Goal: Transaction & Acquisition: Purchase product/service

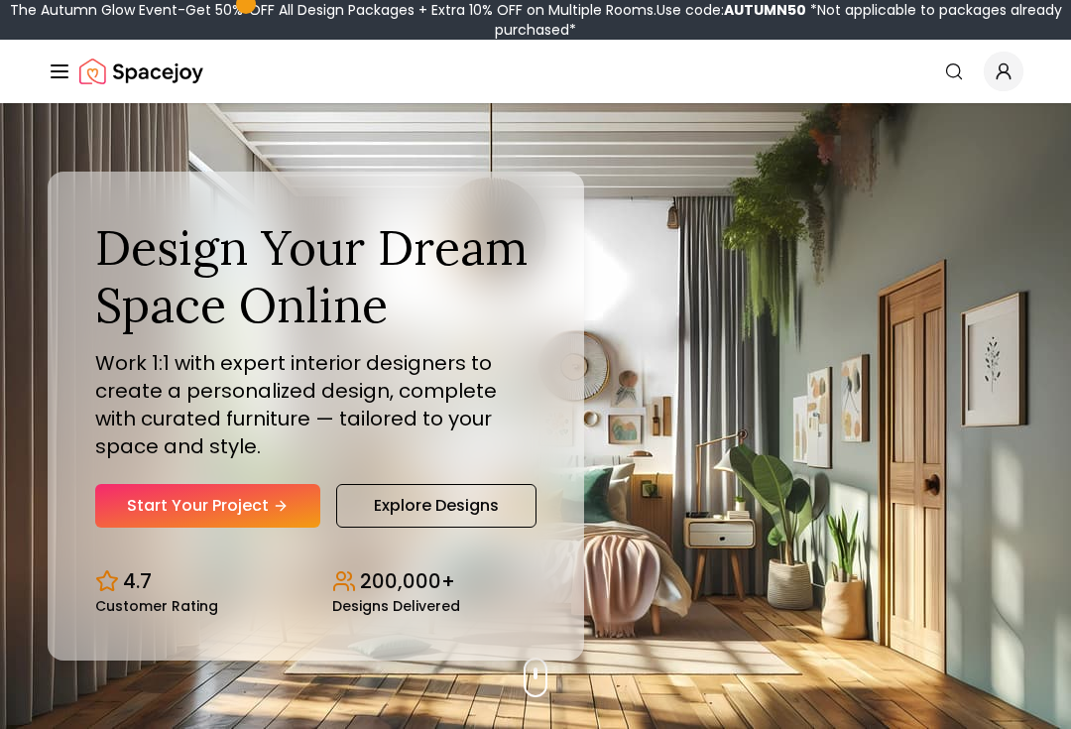
click at [138, 528] on link "Start Your Project" at bounding box center [207, 506] width 225 height 44
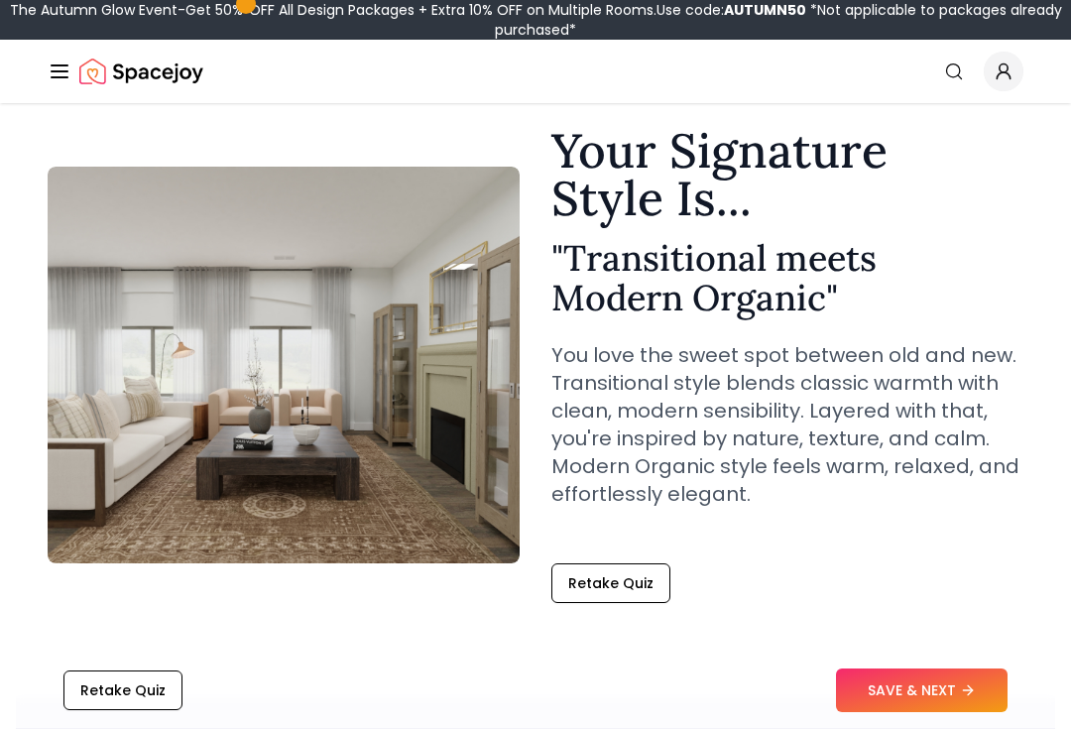
scroll to position [62, 0]
click at [946, 713] on button "SAVE & NEXT" at bounding box center [922, 692] width 172 height 44
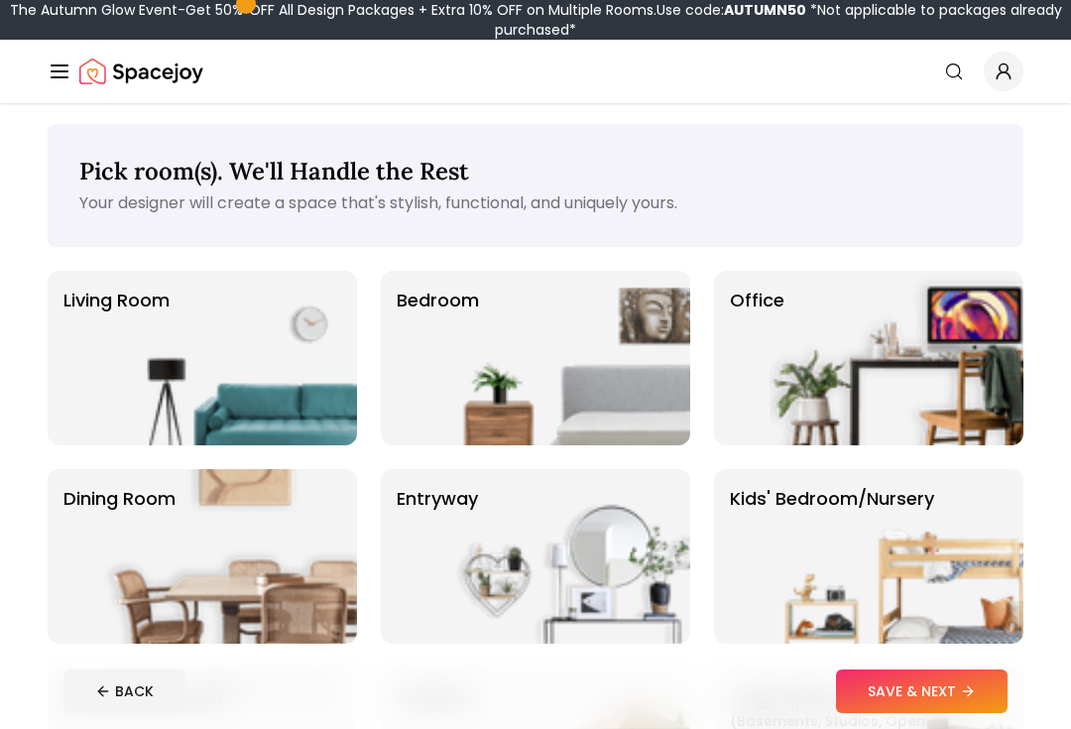
scroll to position [2, 0]
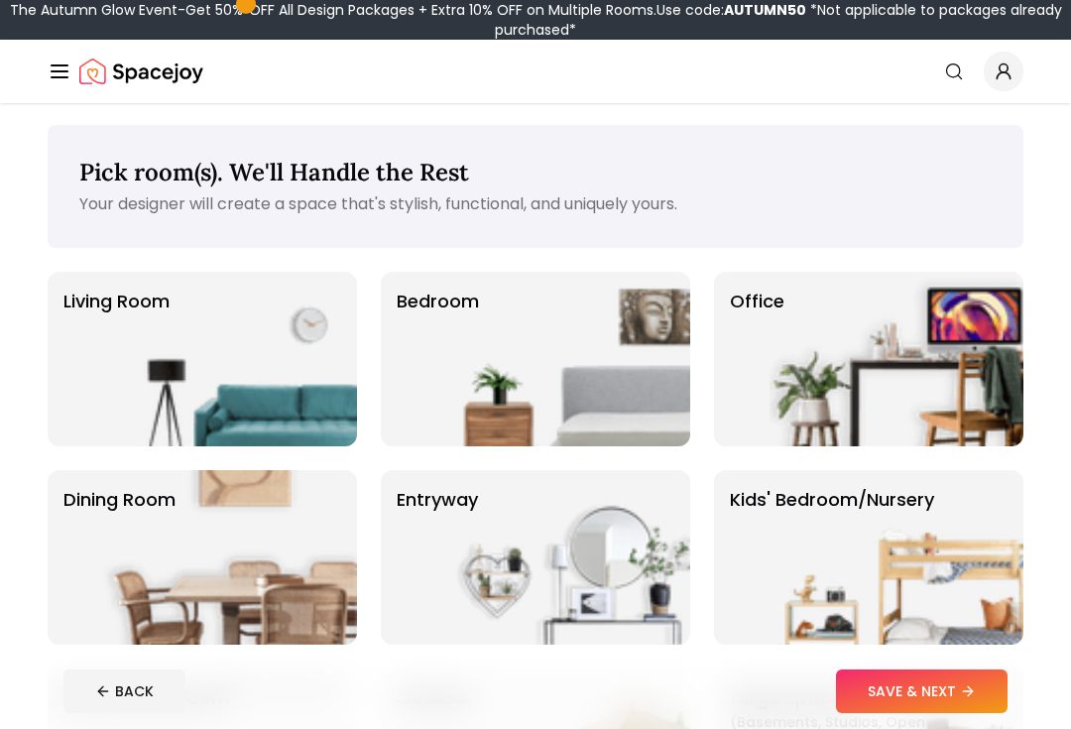
click at [217, 315] on img at bounding box center [230, 359] width 254 height 175
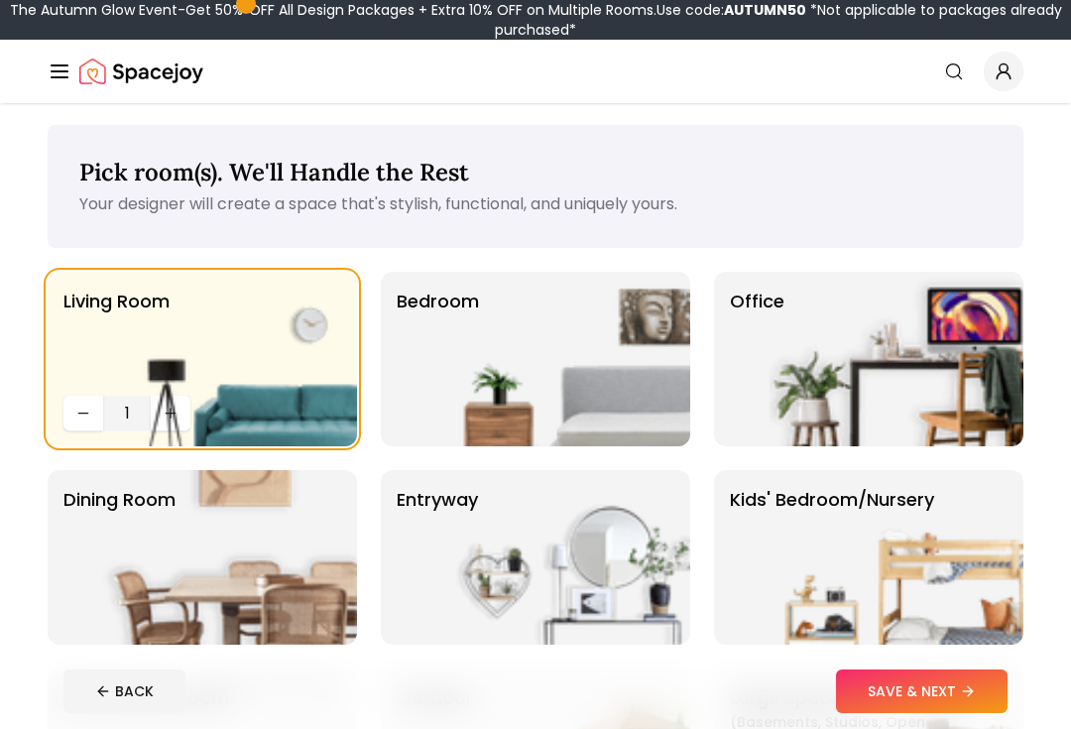
click at [472, 299] on img at bounding box center [563, 359] width 254 height 175
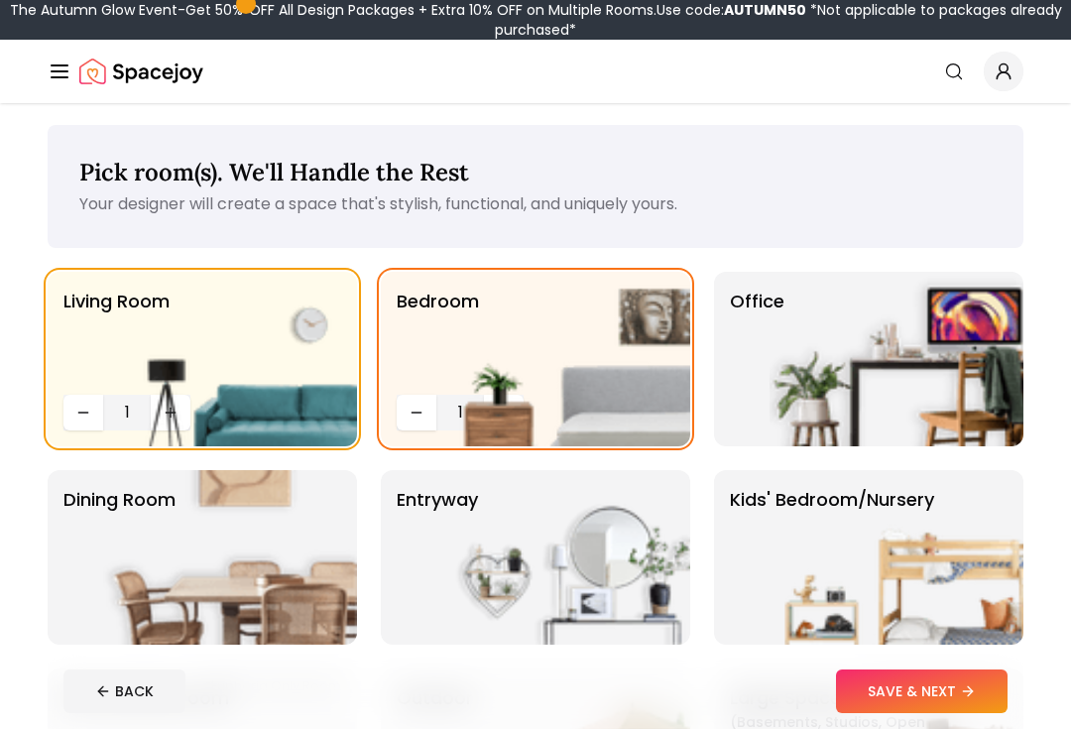
click at [504, 437] on img at bounding box center [563, 359] width 254 height 175
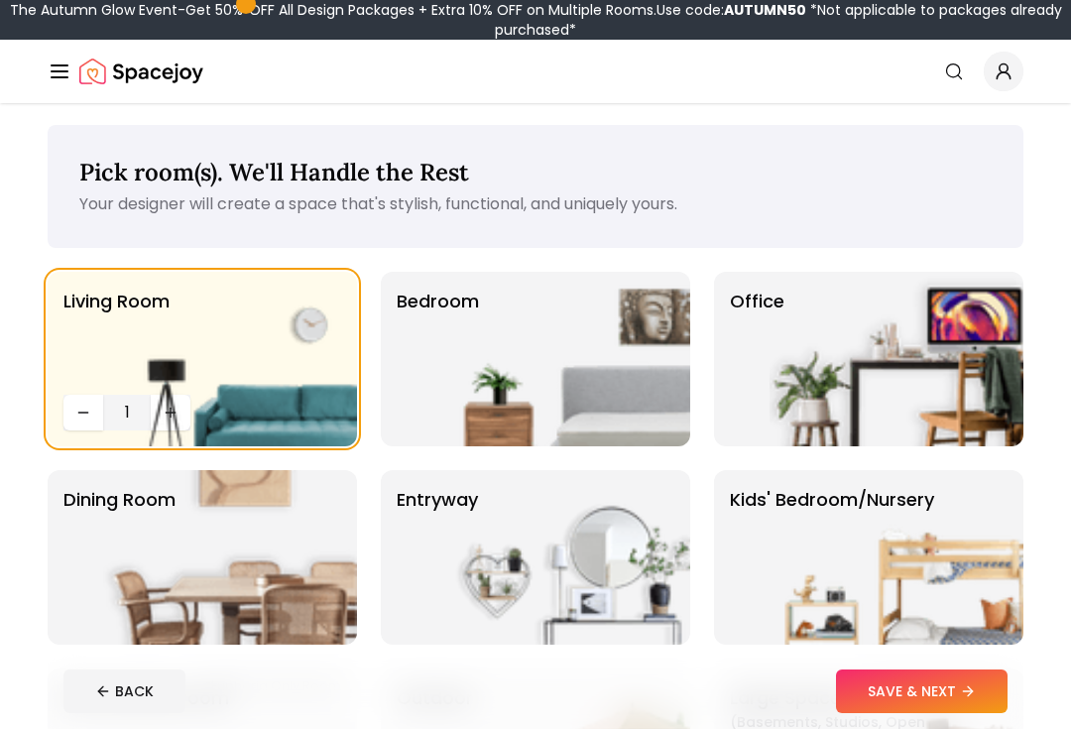
click at [487, 375] on img at bounding box center [563, 359] width 254 height 175
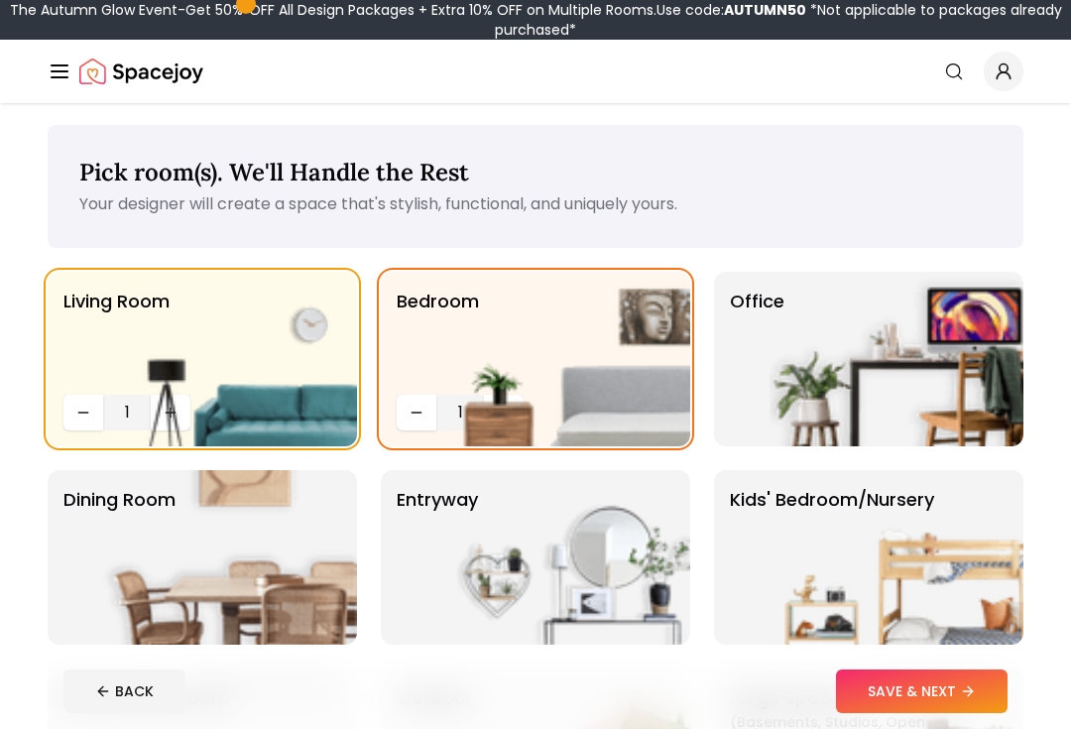
click at [467, 413] on img at bounding box center [563, 359] width 254 height 175
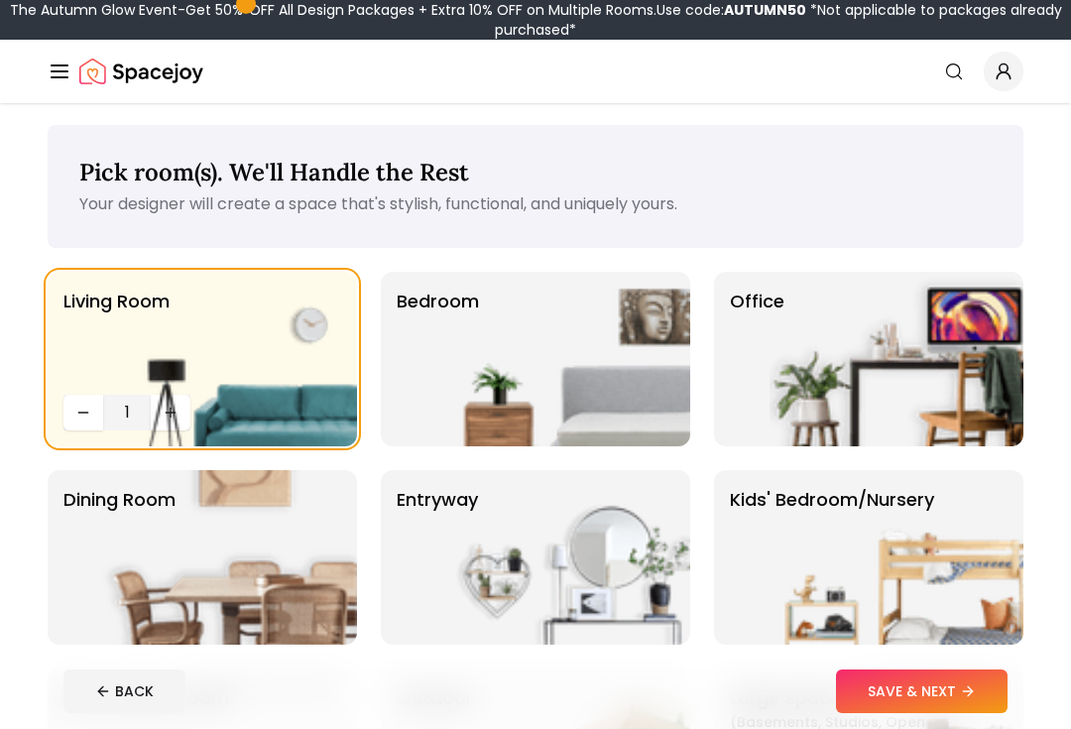
click at [494, 405] on img at bounding box center [563, 359] width 254 height 175
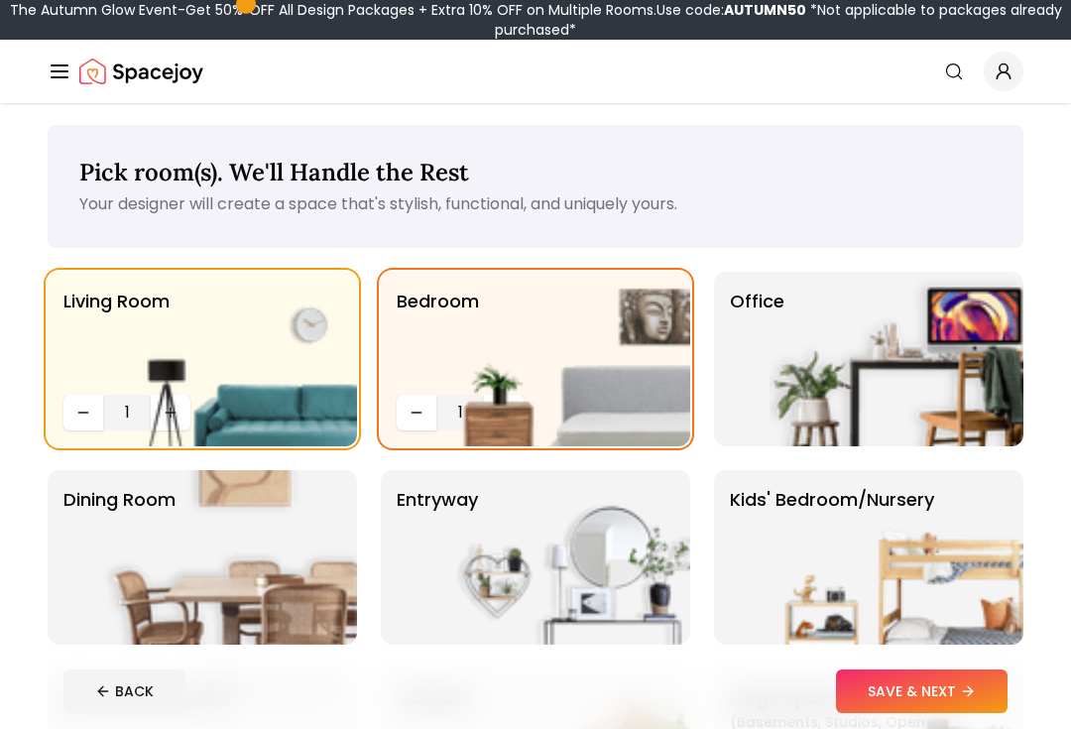
click at [489, 396] on img at bounding box center [563, 359] width 254 height 175
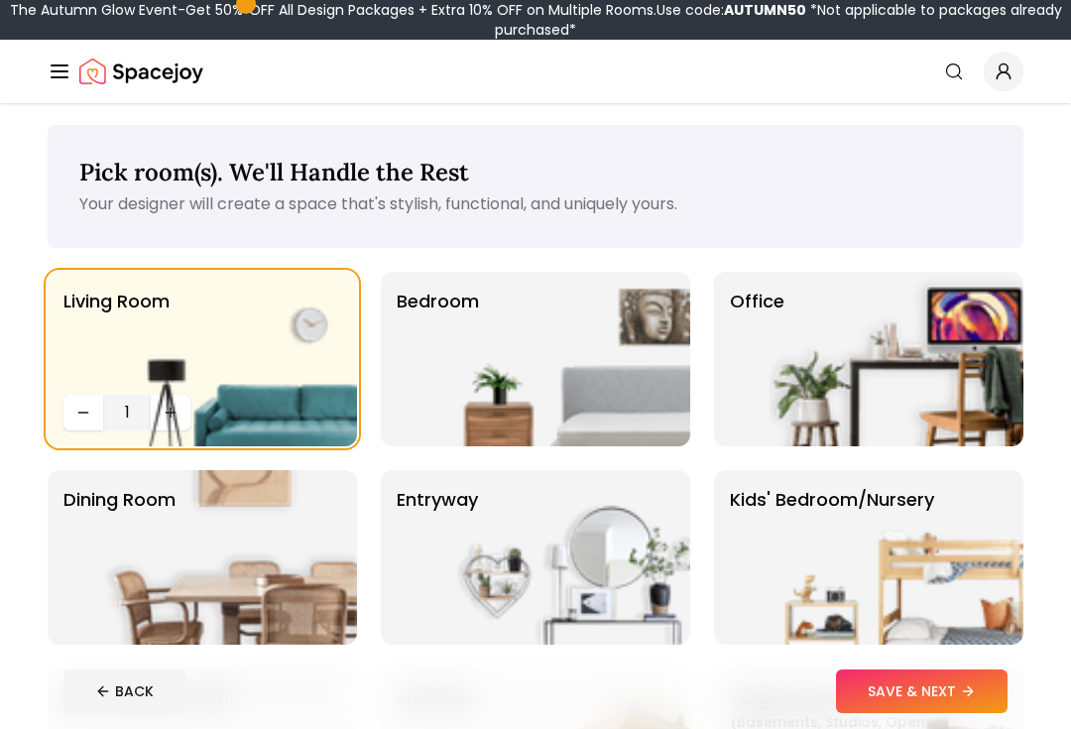
click at [527, 403] on img at bounding box center [563, 359] width 254 height 175
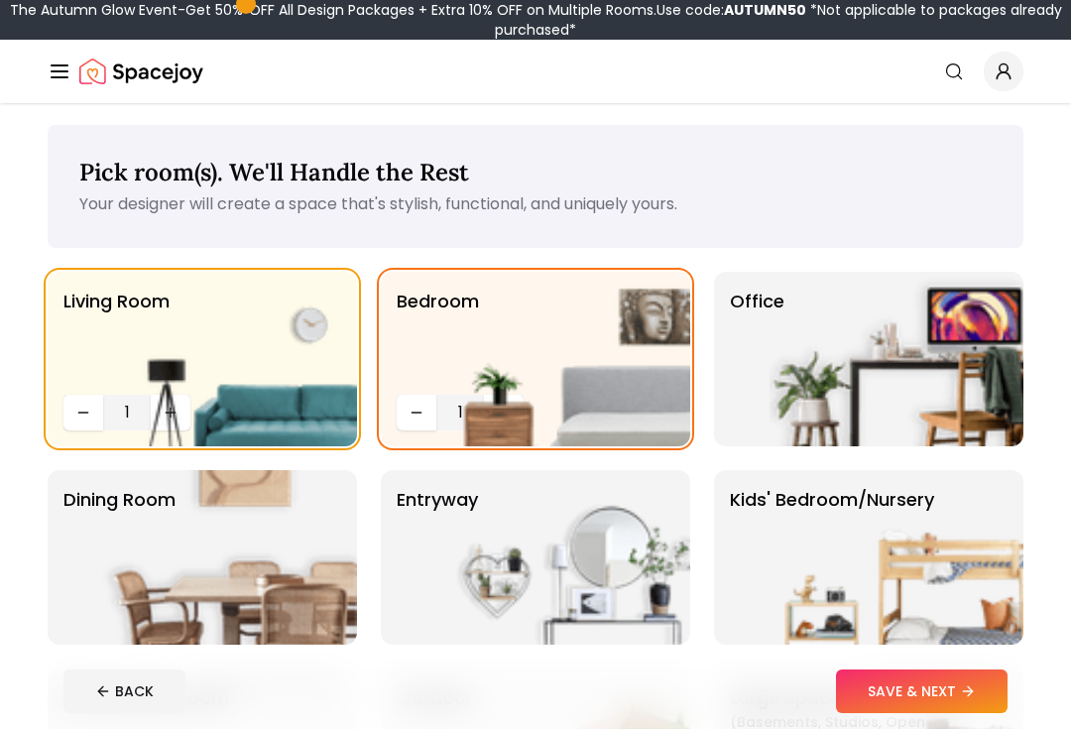
click at [466, 405] on img at bounding box center [563, 359] width 254 height 175
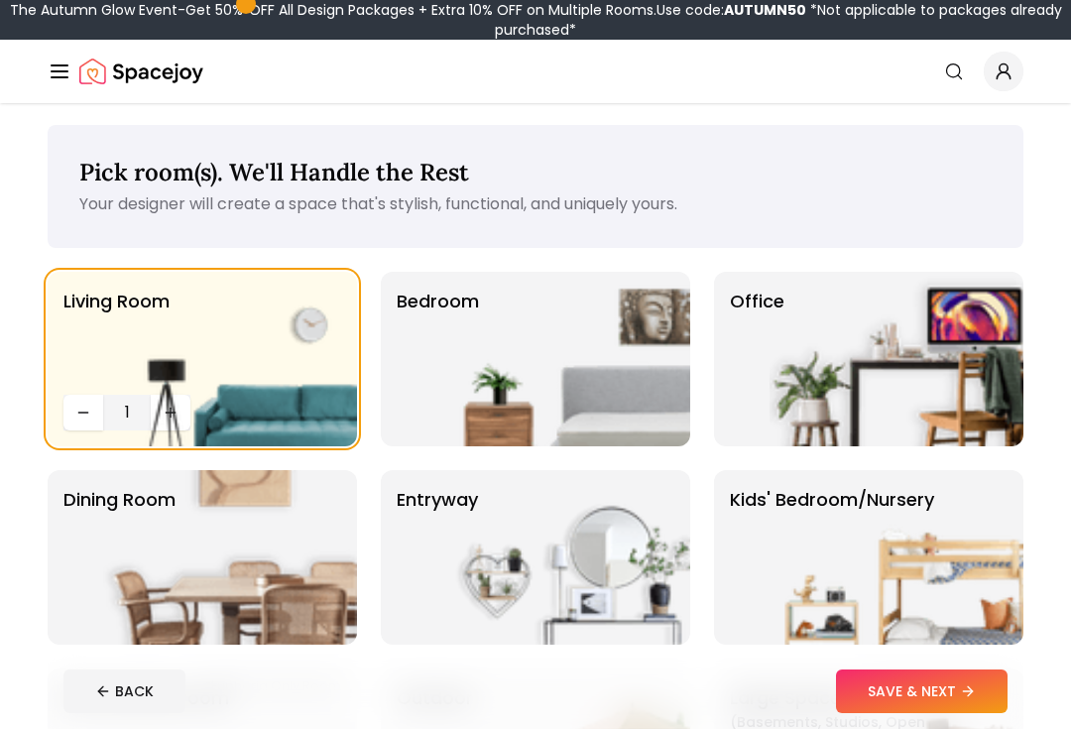
click at [174, 417] on img at bounding box center [230, 359] width 254 height 175
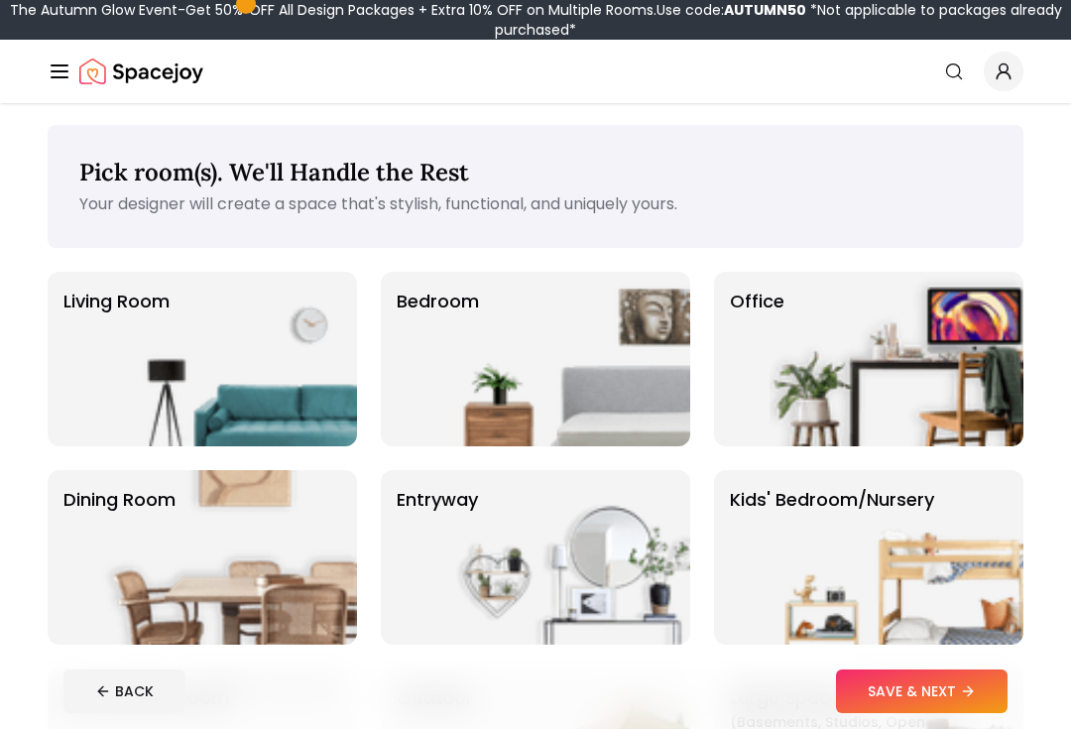
click at [222, 376] on img at bounding box center [230, 359] width 254 height 175
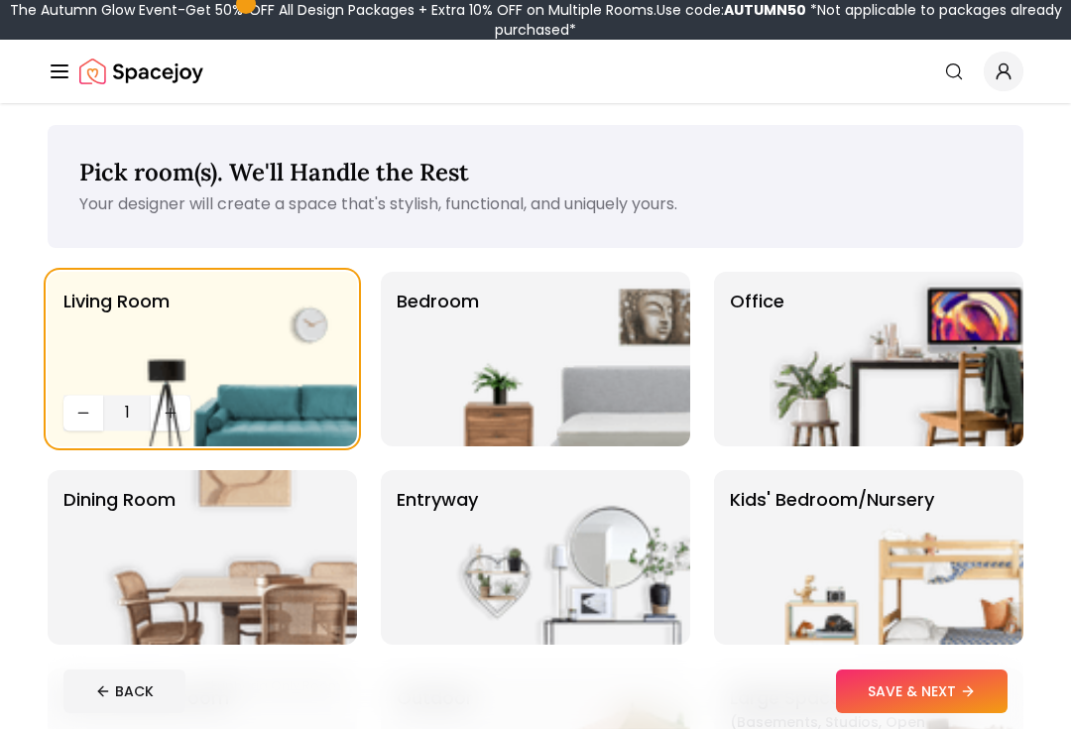
click at [518, 346] on img at bounding box center [563, 359] width 254 height 175
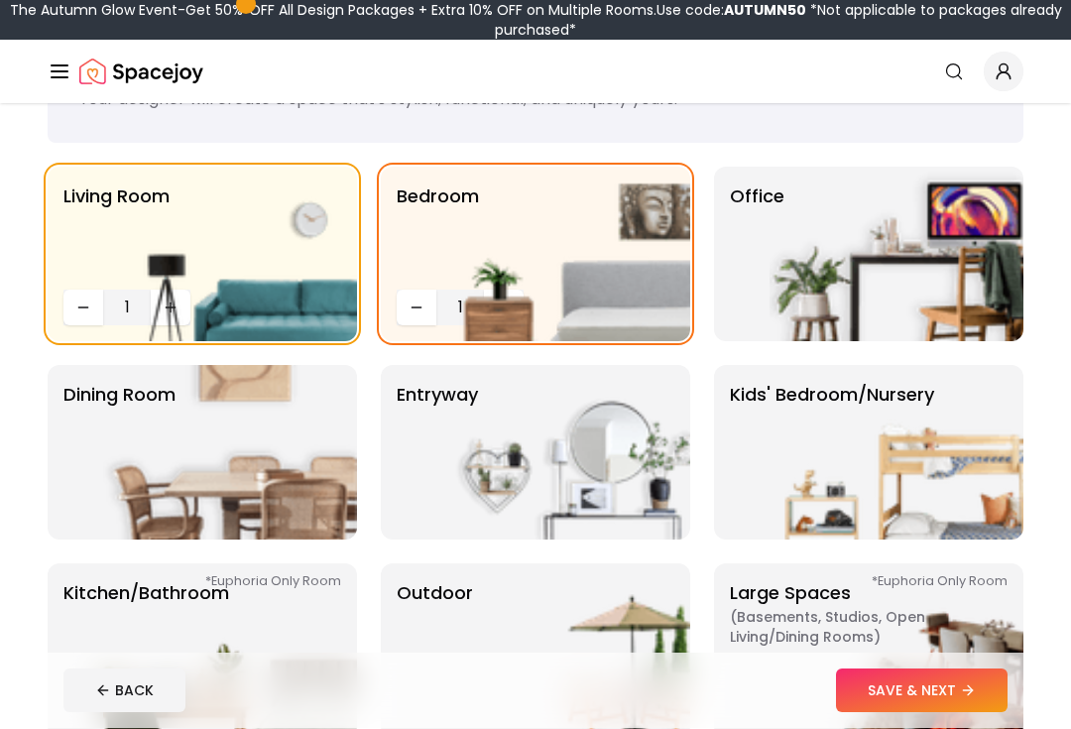
scroll to position [109, 0]
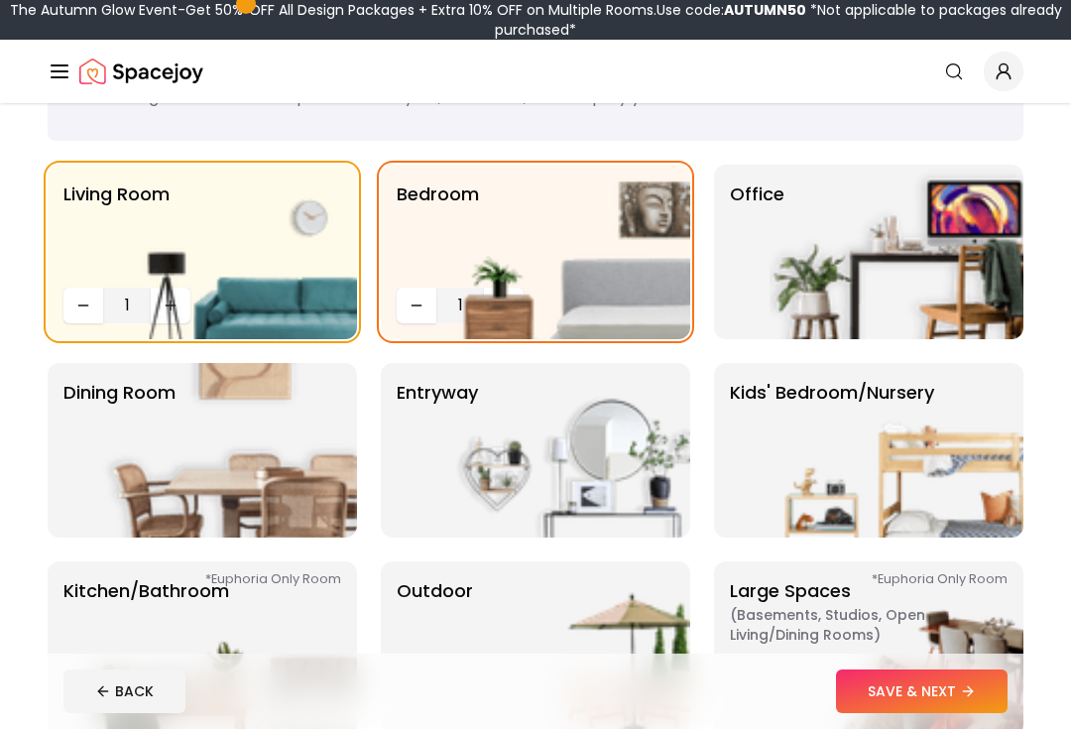
click at [107, 610] on img at bounding box center [230, 648] width 254 height 175
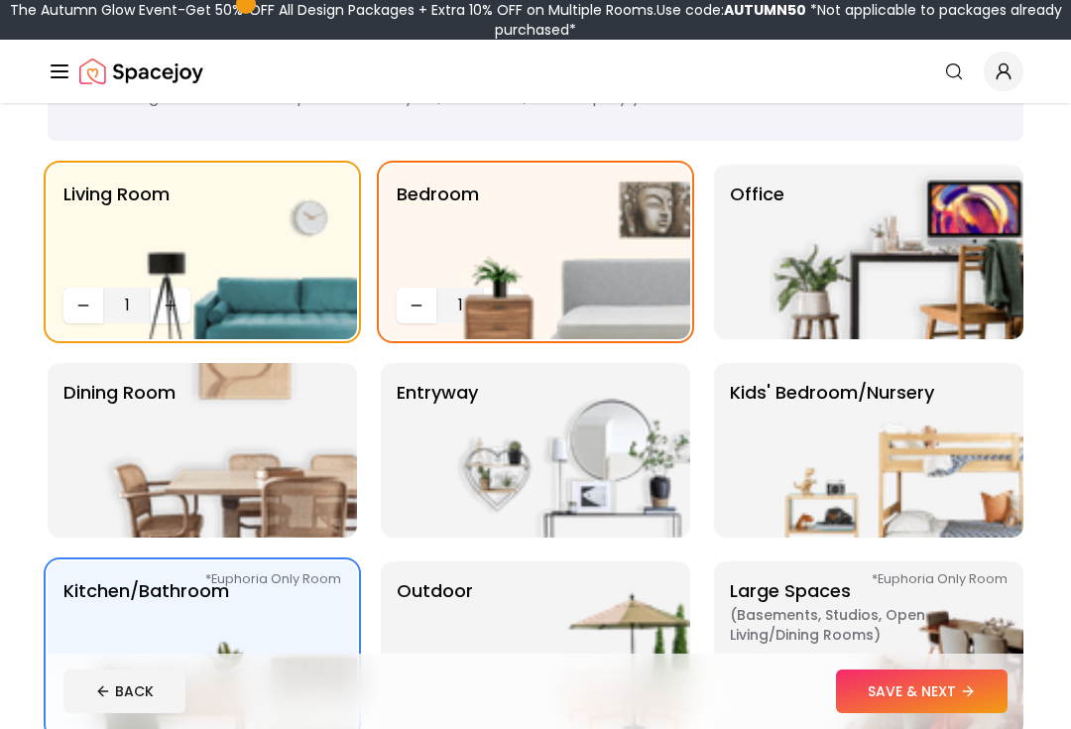
click at [109, 463] on img at bounding box center [230, 450] width 254 height 175
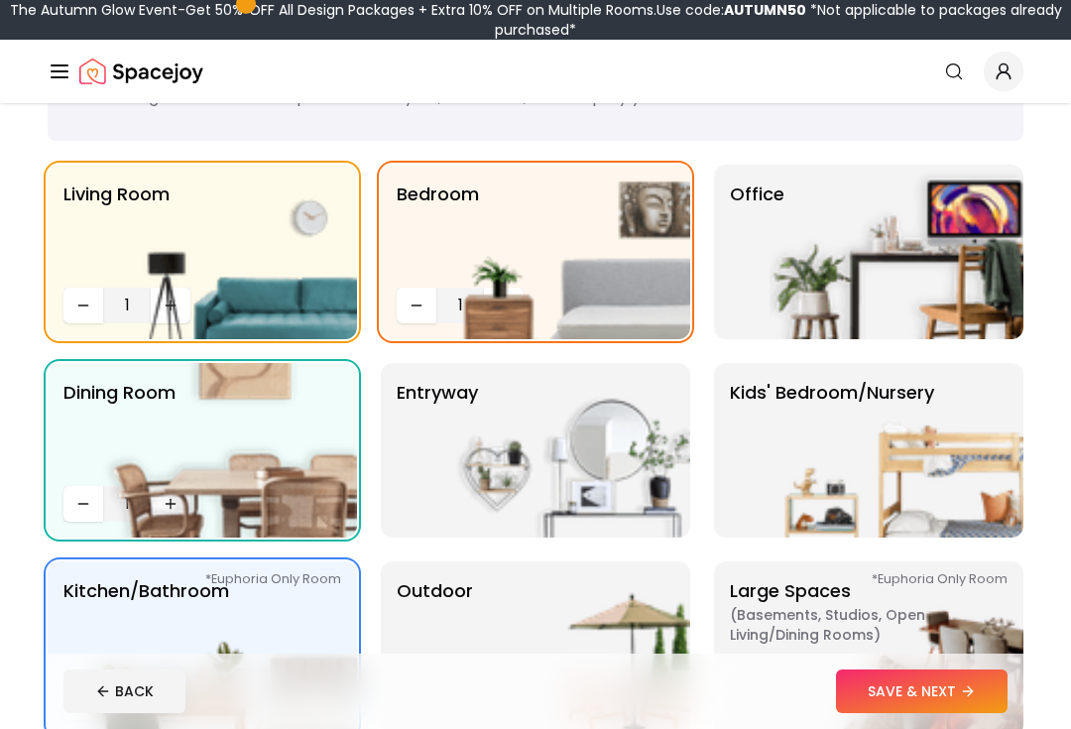
click at [920, 460] on img at bounding box center [897, 450] width 254 height 175
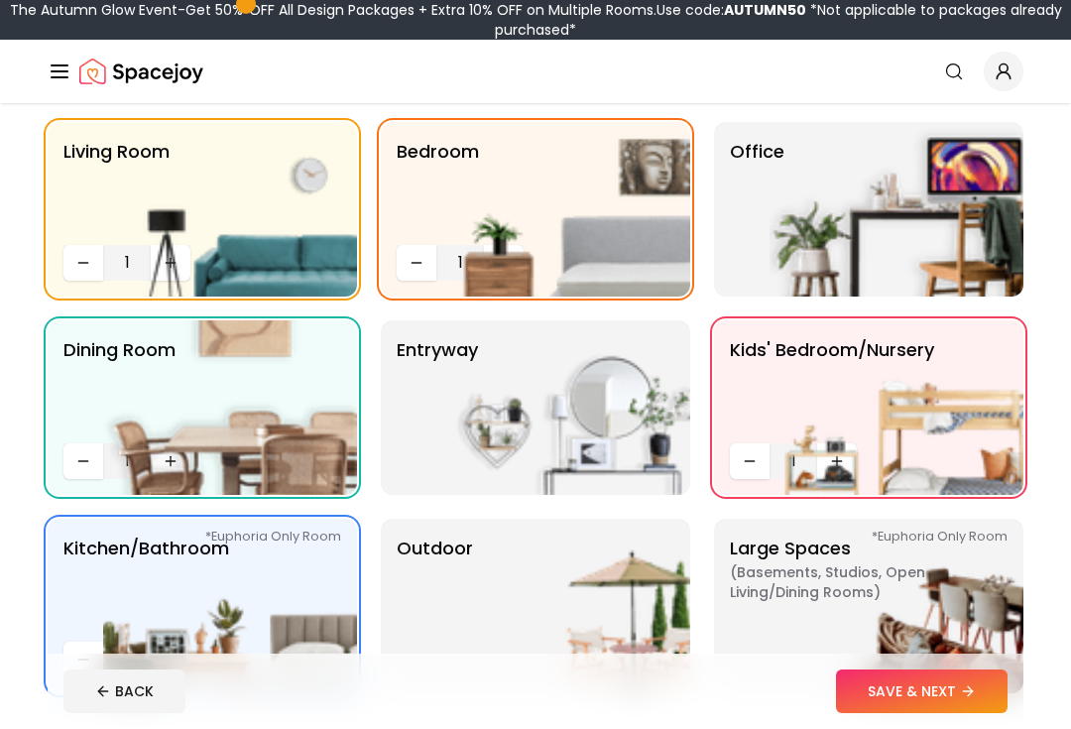
scroll to position [154, 0]
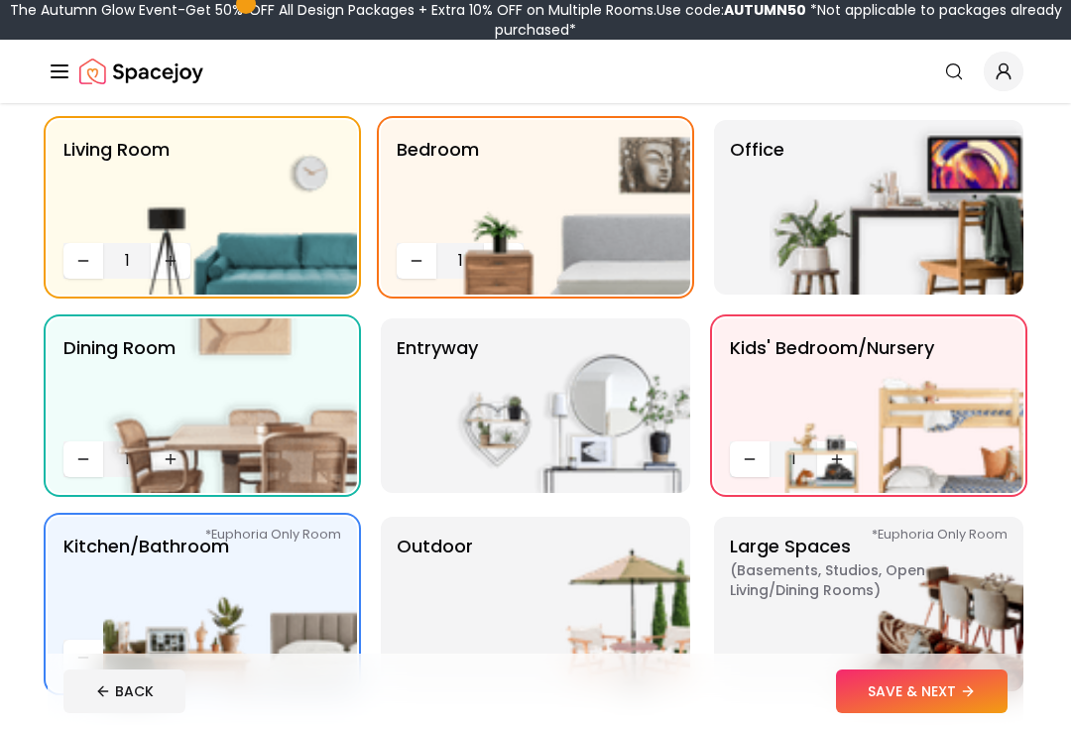
click at [647, 392] on img at bounding box center [563, 405] width 254 height 175
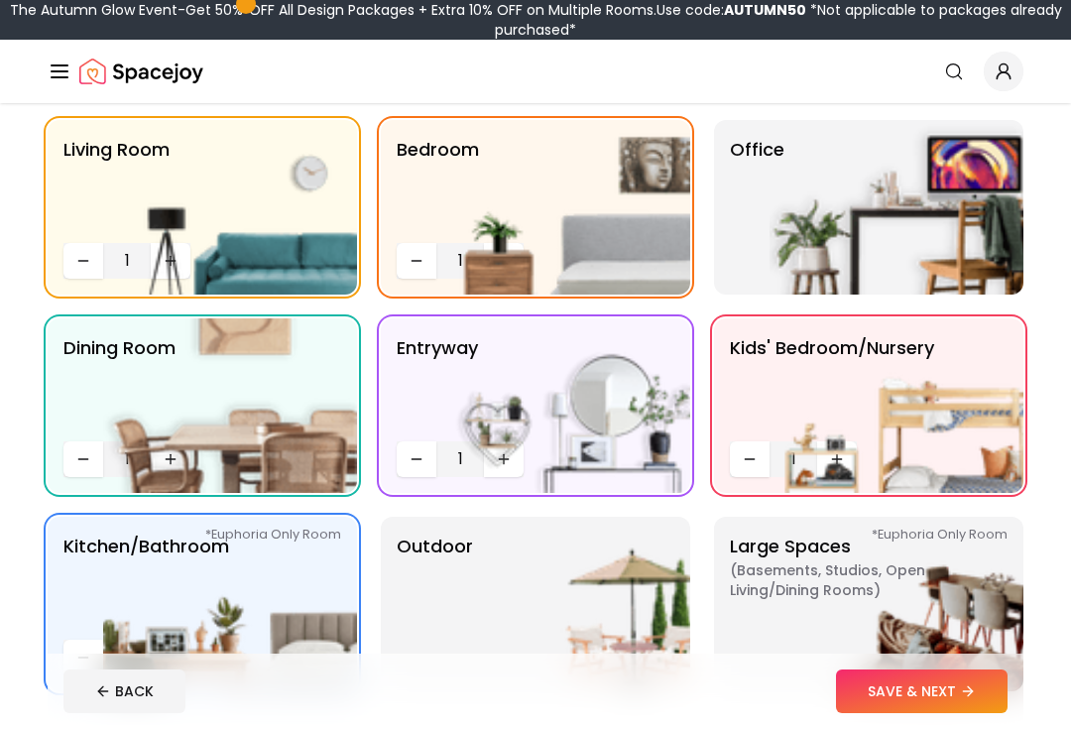
click at [647, 588] on img at bounding box center [563, 604] width 254 height 175
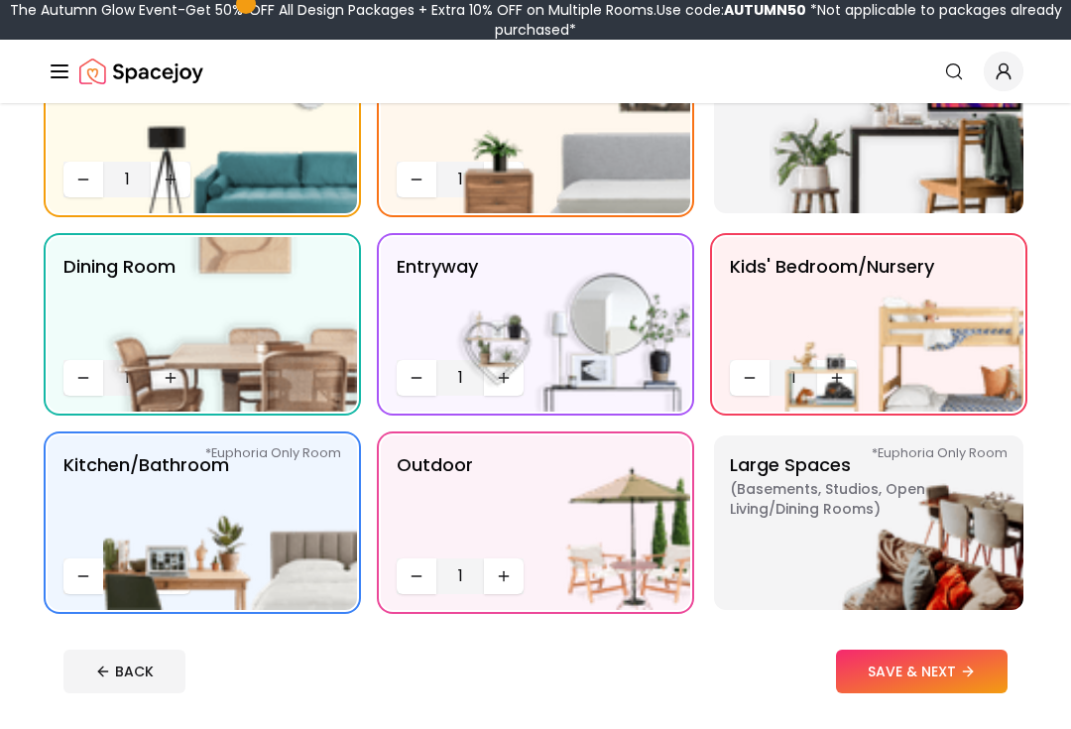
scroll to position [235, 0]
click at [933, 521] on img at bounding box center [897, 523] width 254 height 175
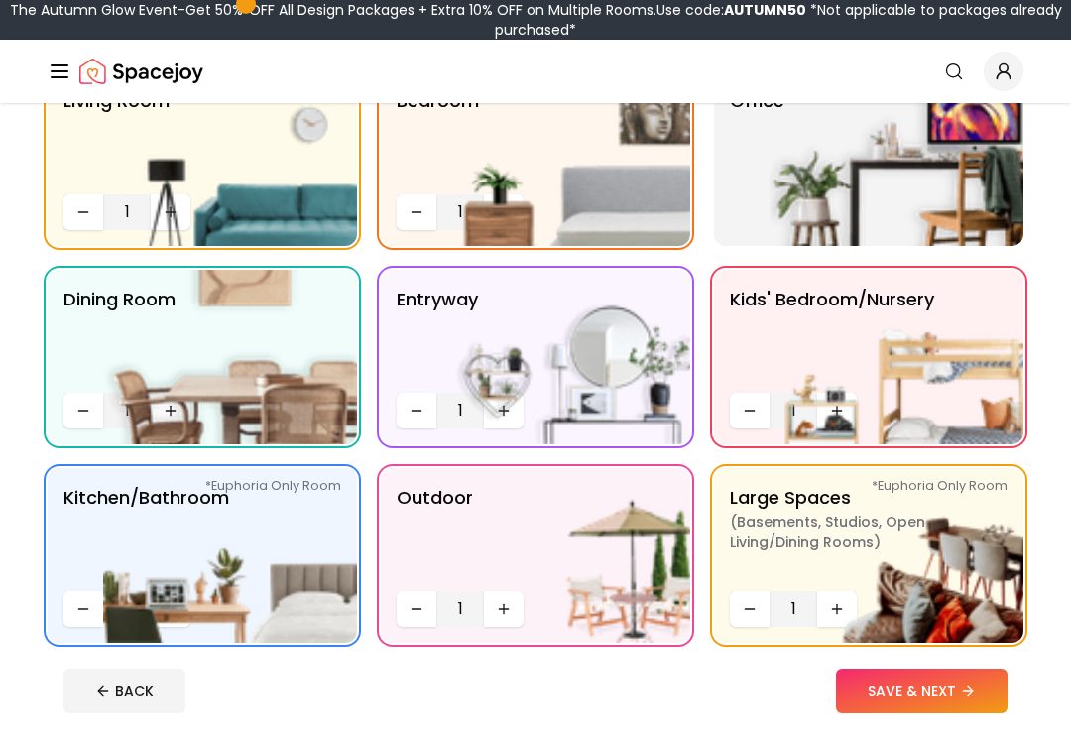
scroll to position [146, 0]
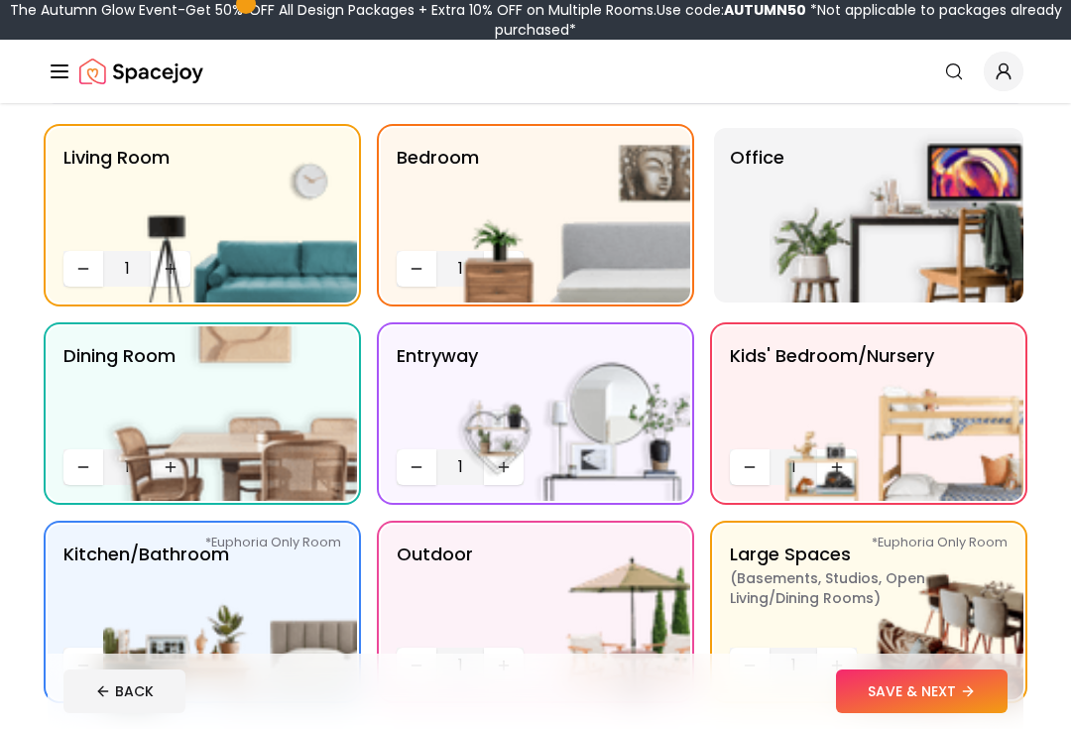
click at [906, 713] on button "SAVE & NEXT" at bounding box center [922, 692] width 172 height 44
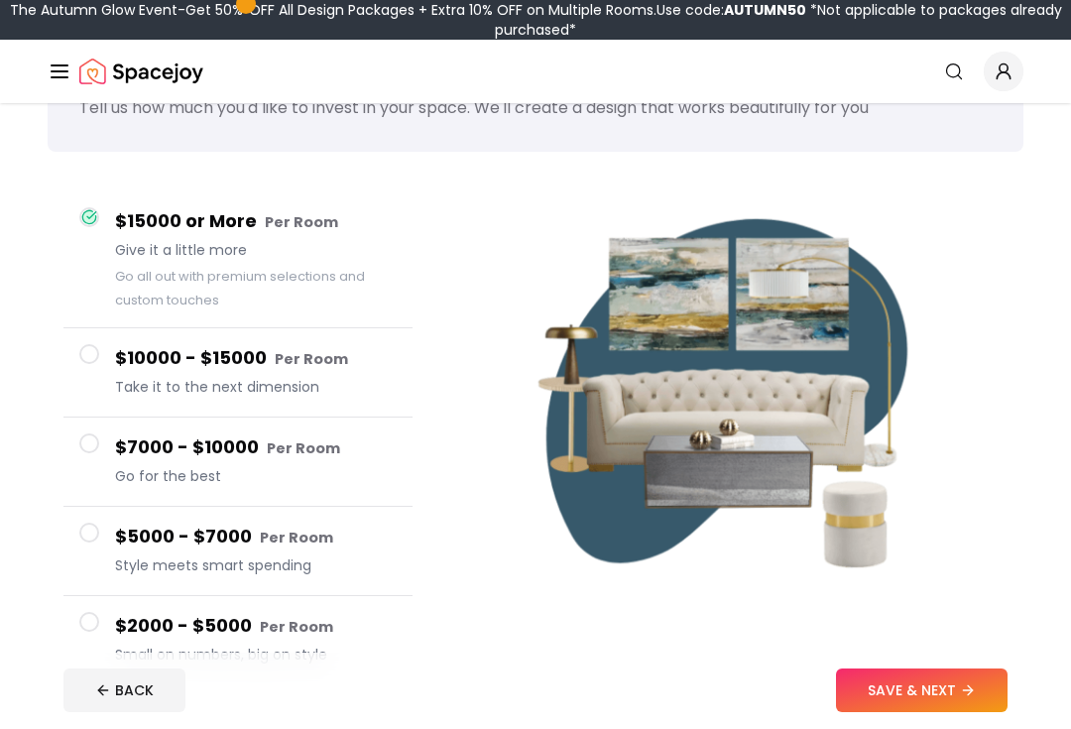
scroll to position [98, 0]
click at [120, 629] on h4 "$2000 - $5000 Per Room" at bounding box center [256, 626] width 282 height 29
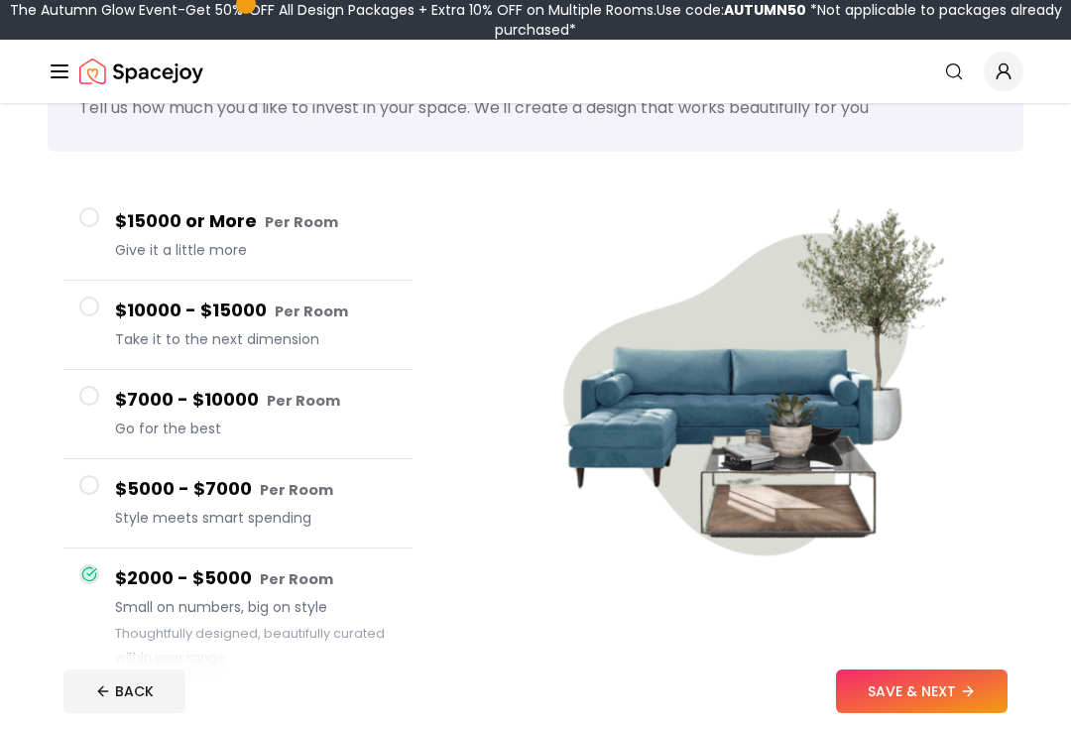
click at [954, 713] on button "SAVE & NEXT" at bounding box center [922, 692] width 172 height 44
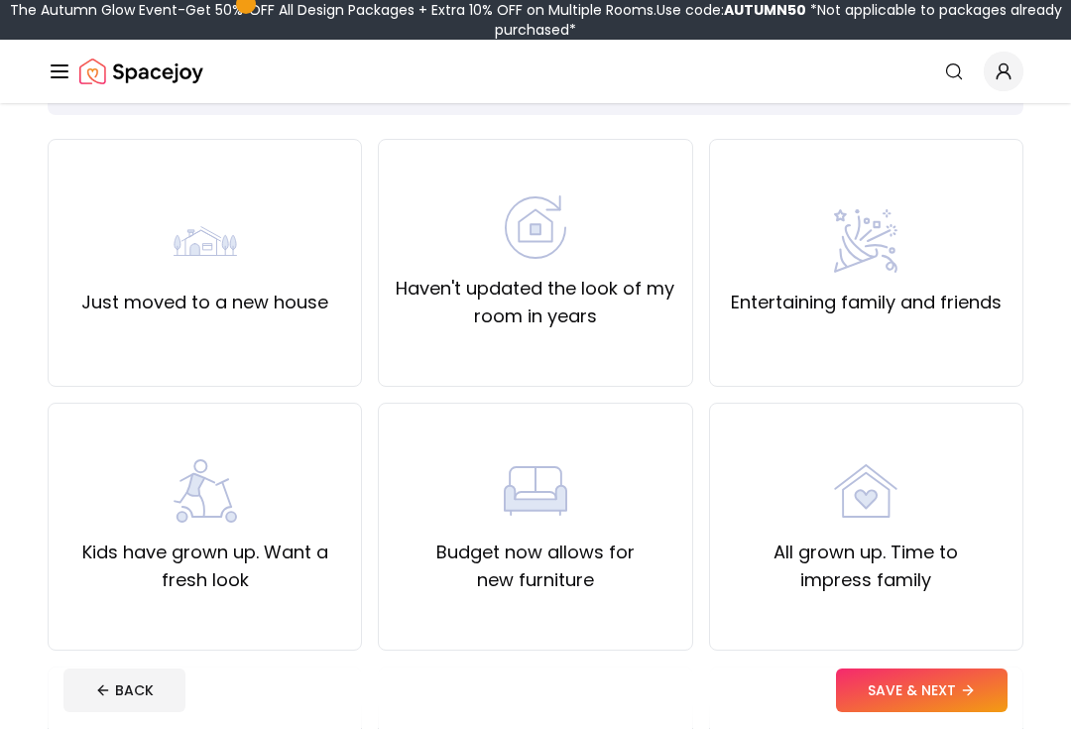
scroll to position [129, 0]
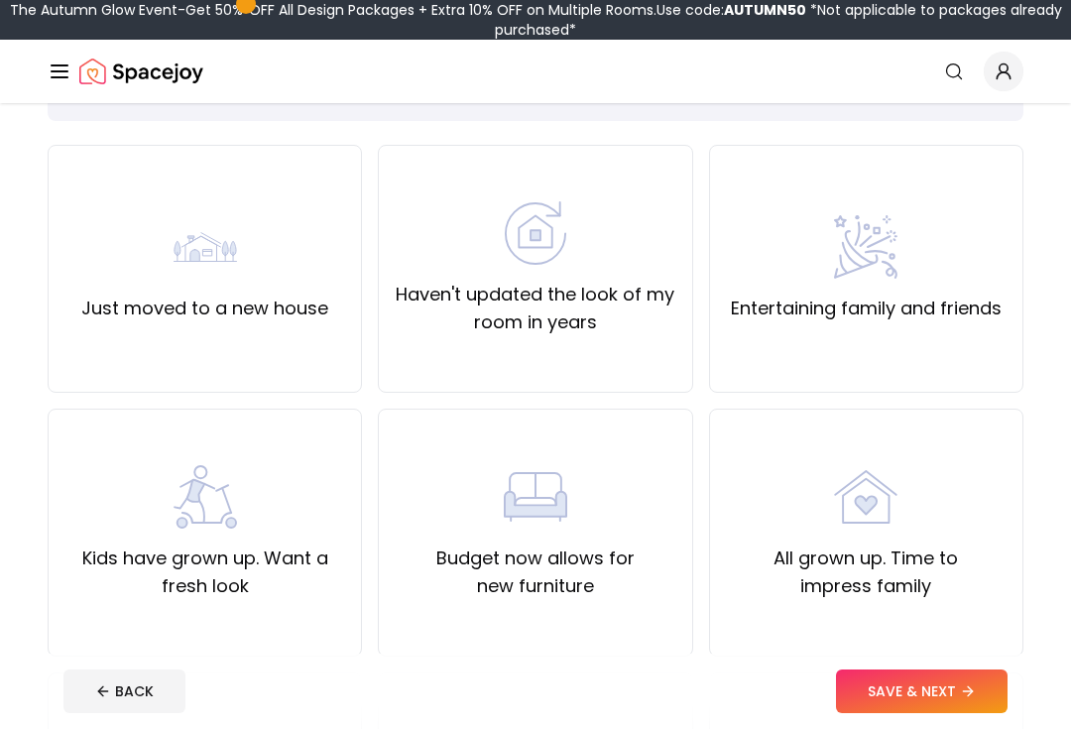
click at [185, 277] on img at bounding box center [205, 246] width 63 height 63
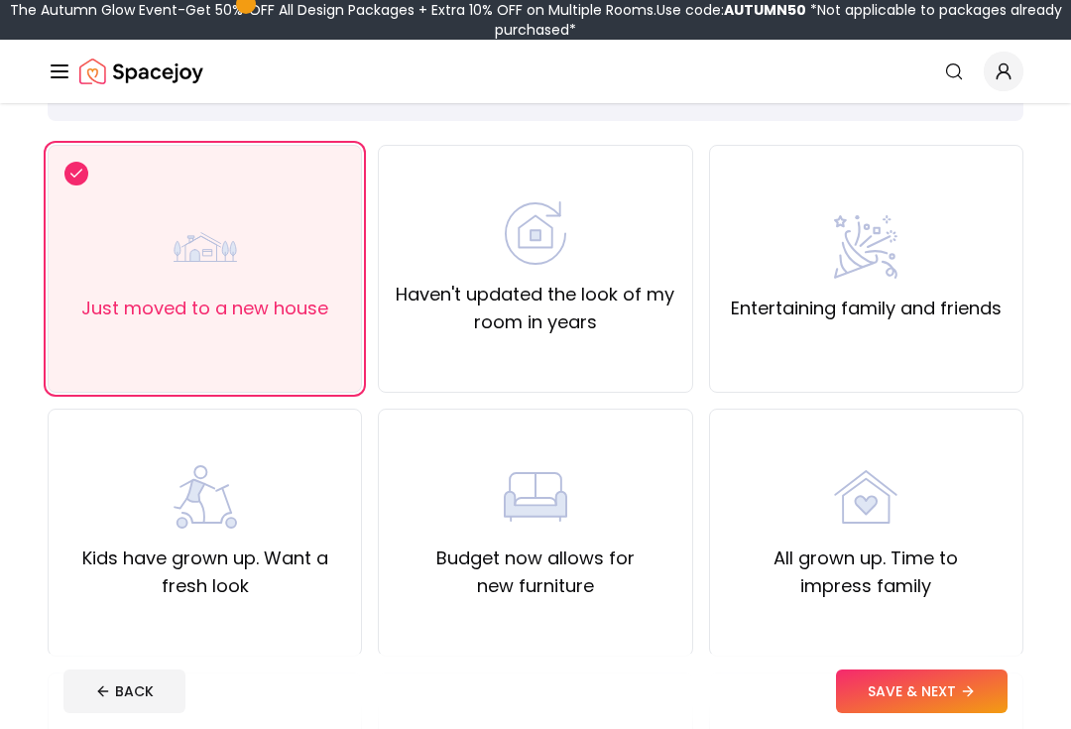
click at [930, 713] on button "SAVE & NEXT" at bounding box center [922, 692] width 172 height 44
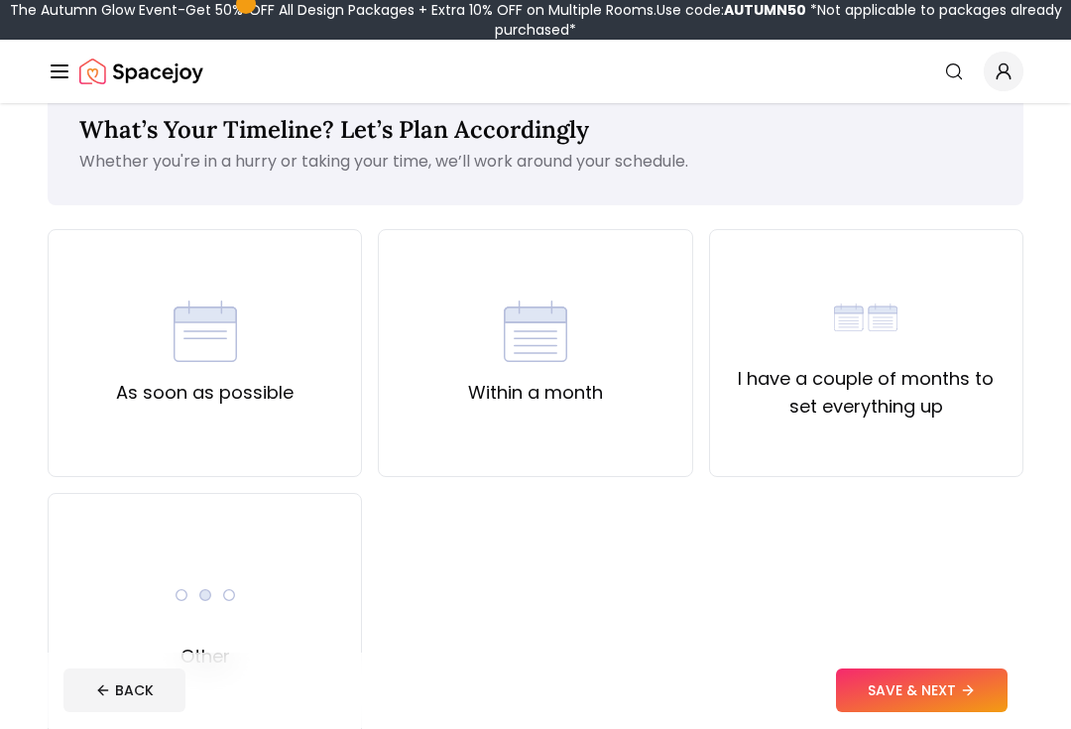
scroll to position [45, 0]
click at [116, 403] on div "As soon as possible" at bounding box center [205, 353] width 314 height 248
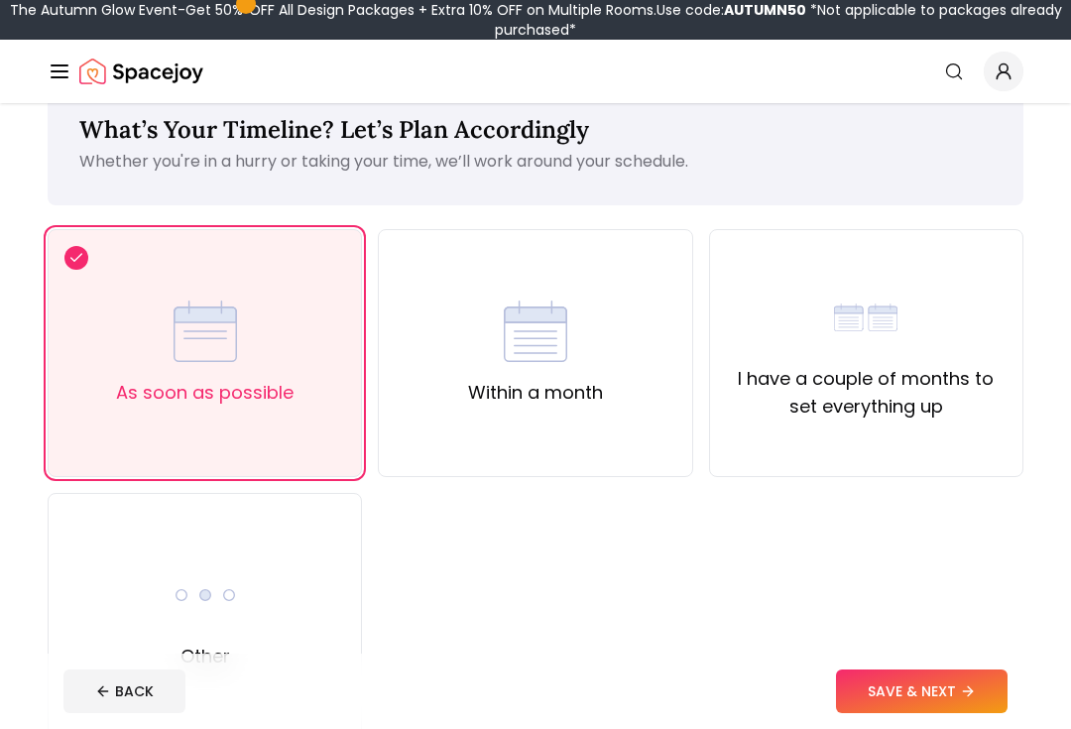
click at [971, 699] on icon at bounding box center [968, 692] width 16 height 16
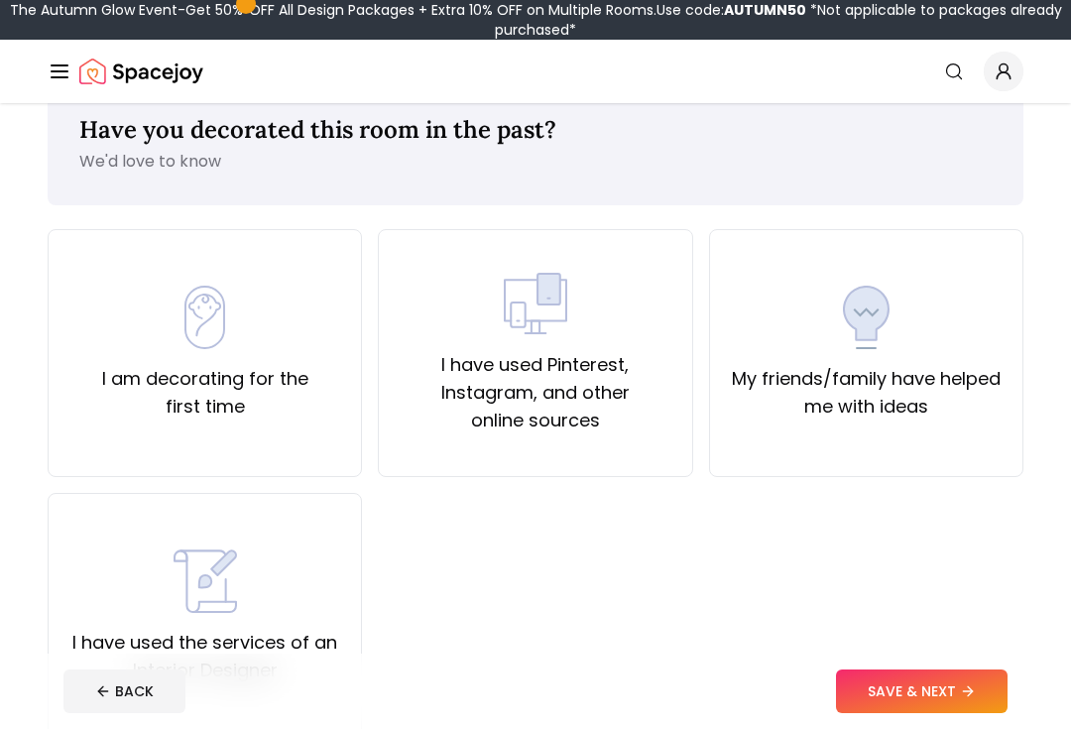
click at [91, 418] on label "I am decorating for the first time" at bounding box center [204, 393] width 281 height 56
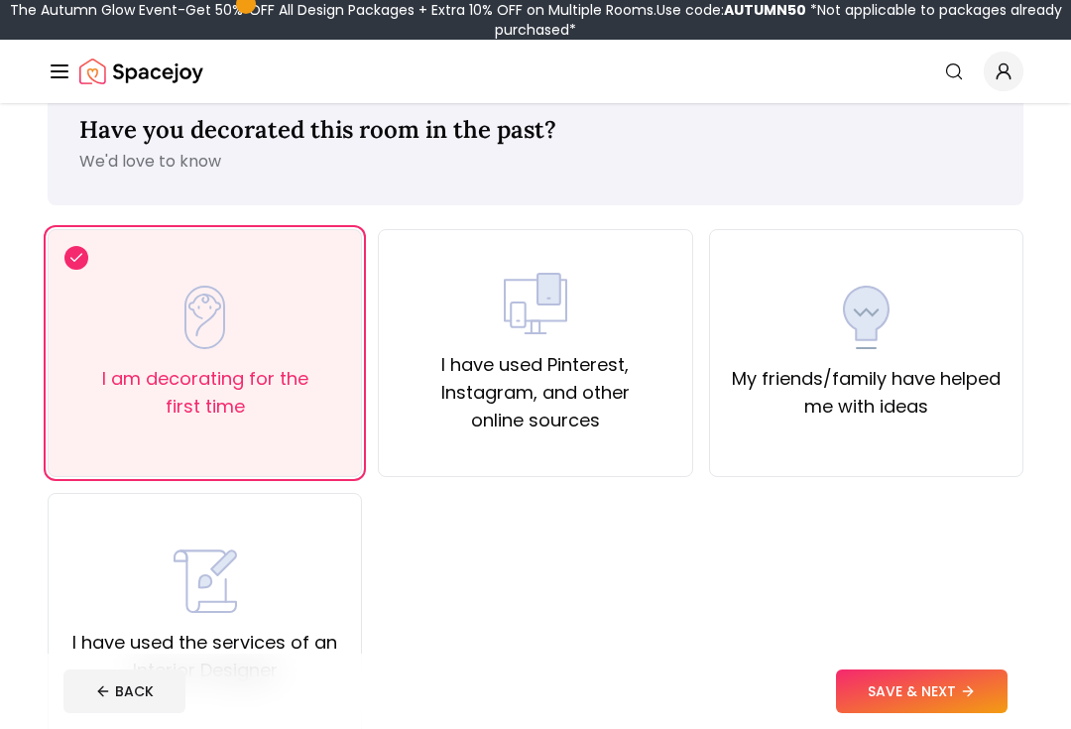
click at [973, 695] on icon at bounding box center [970, 690] width 5 height 9
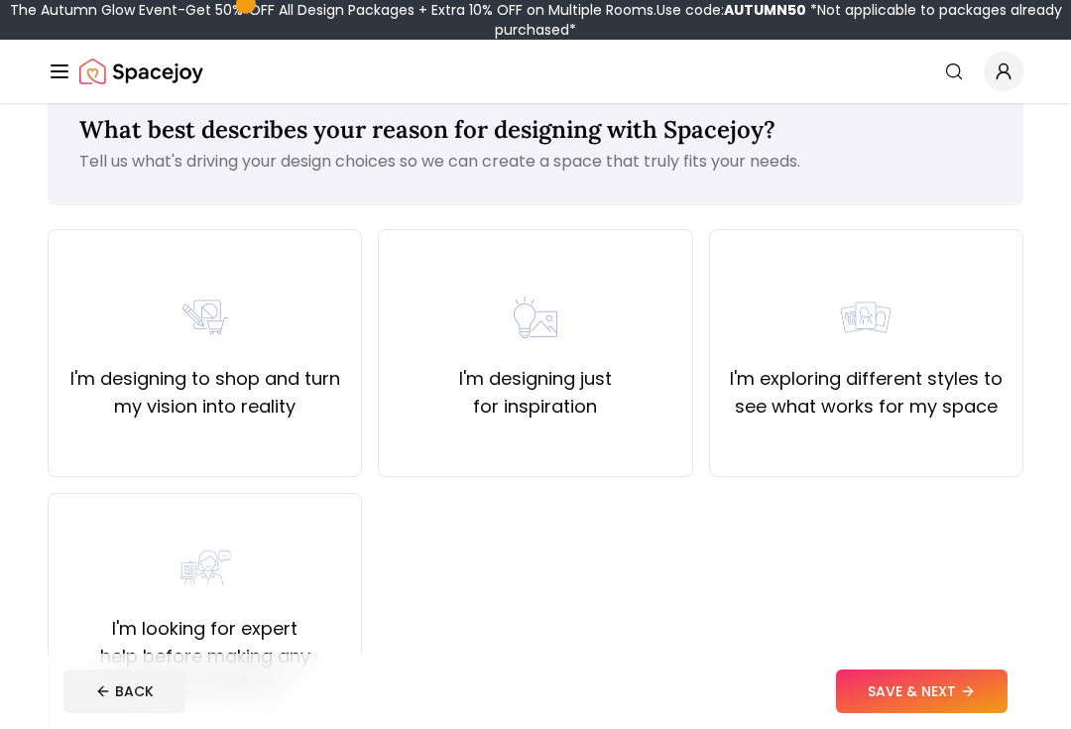
click at [89, 410] on label "I'm designing to shop and turn my vision into reality" at bounding box center [204, 393] width 281 height 56
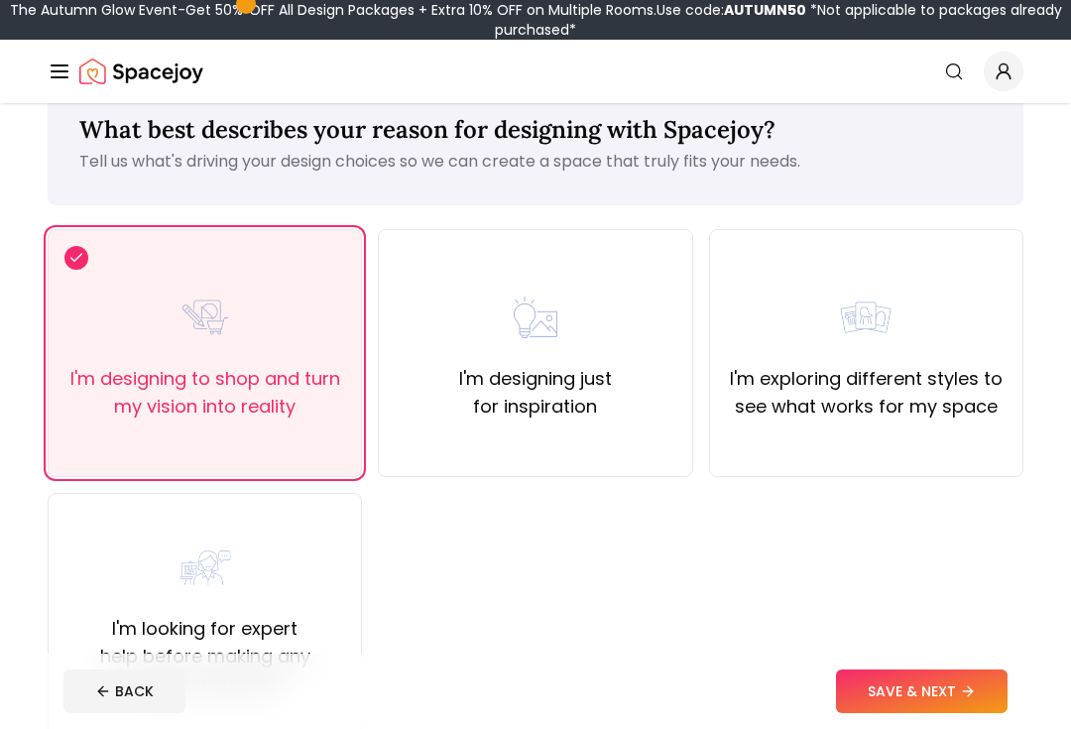
click at [980, 713] on button "SAVE & NEXT" at bounding box center [922, 692] width 172 height 44
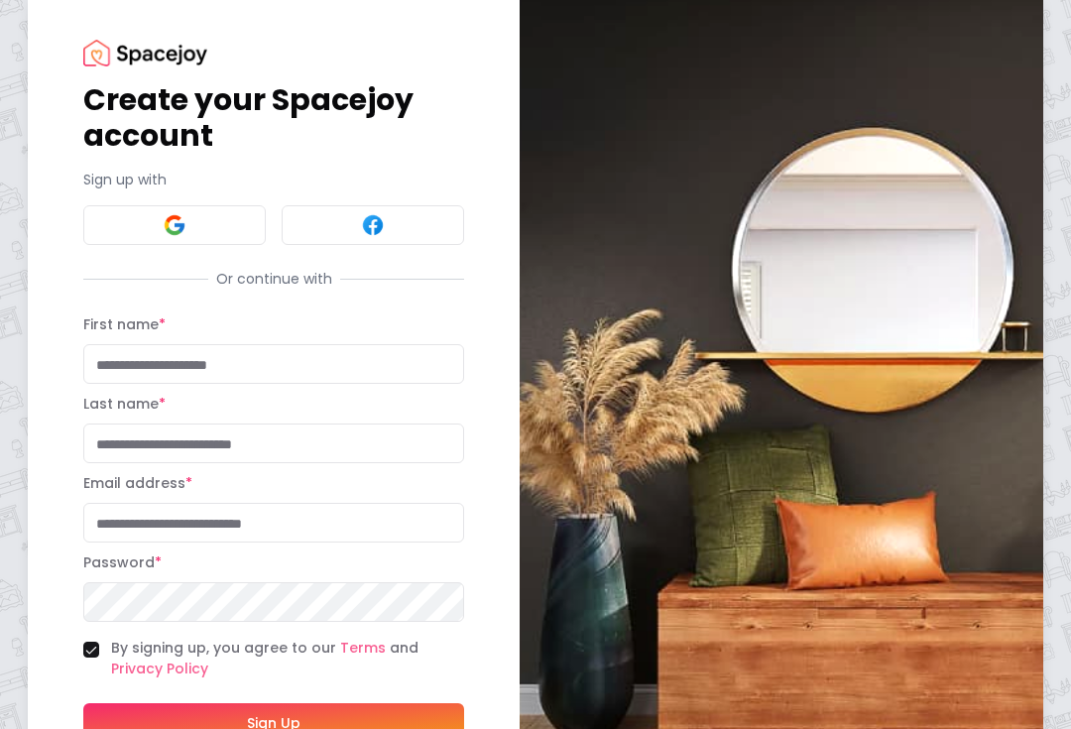
scroll to position [33, 0]
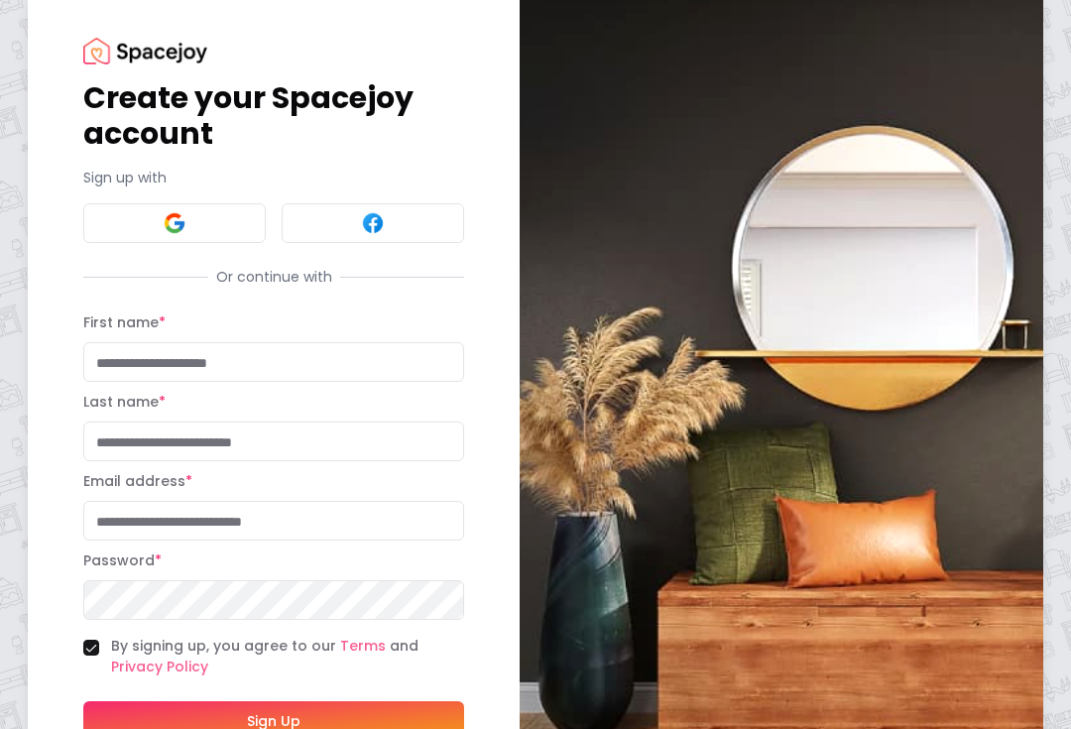
click at [105, 372] on input "First name *" at bounding box center [273, 363] width 381 height 40
click at [461, 347] on input "First name *" at bounding box center [273, 362] width 381 height 40
type input "*****"
click at [268, 437] on input "Last name *" at bounding box center [273, 442] width 381 height 40
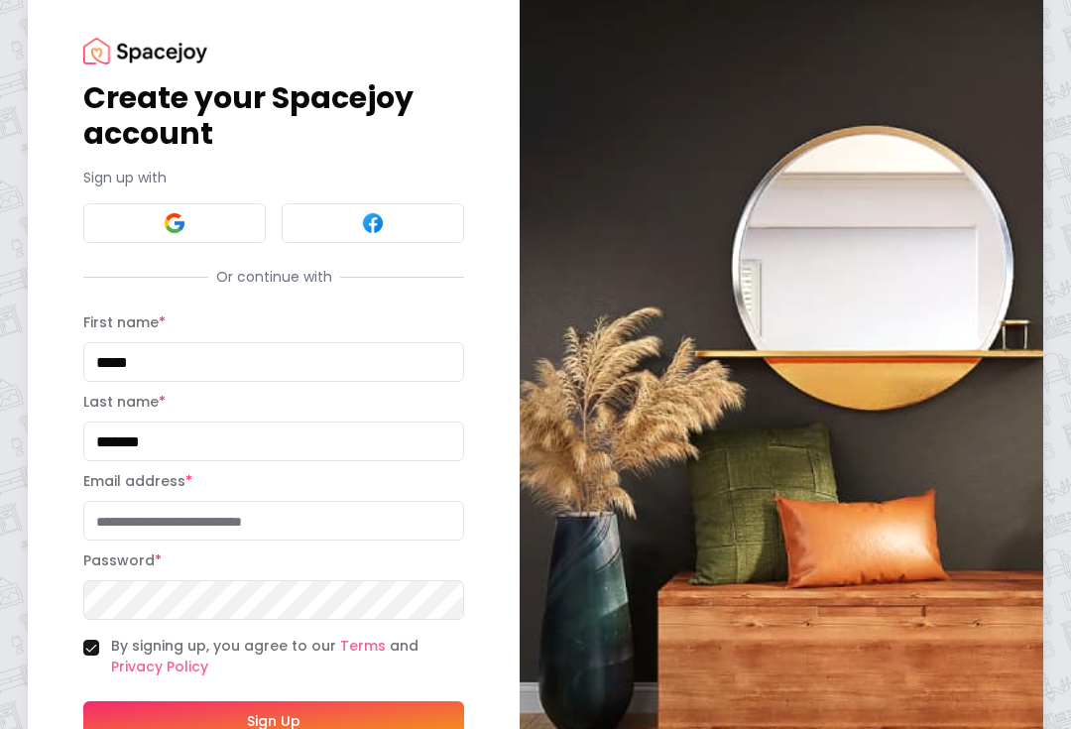
type input "*******"
click at [128, 526] on input "Email address *" at bounding box center [273, 521] width 381 height 40
type input "**********"
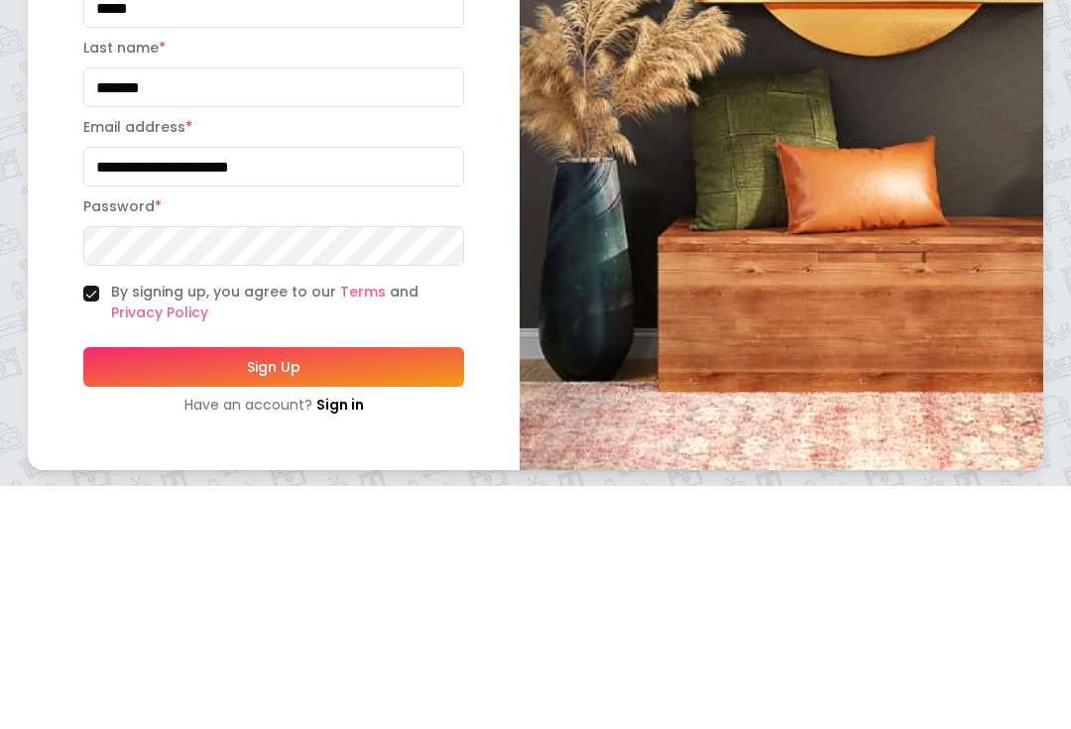
scroll to position [109, 0]
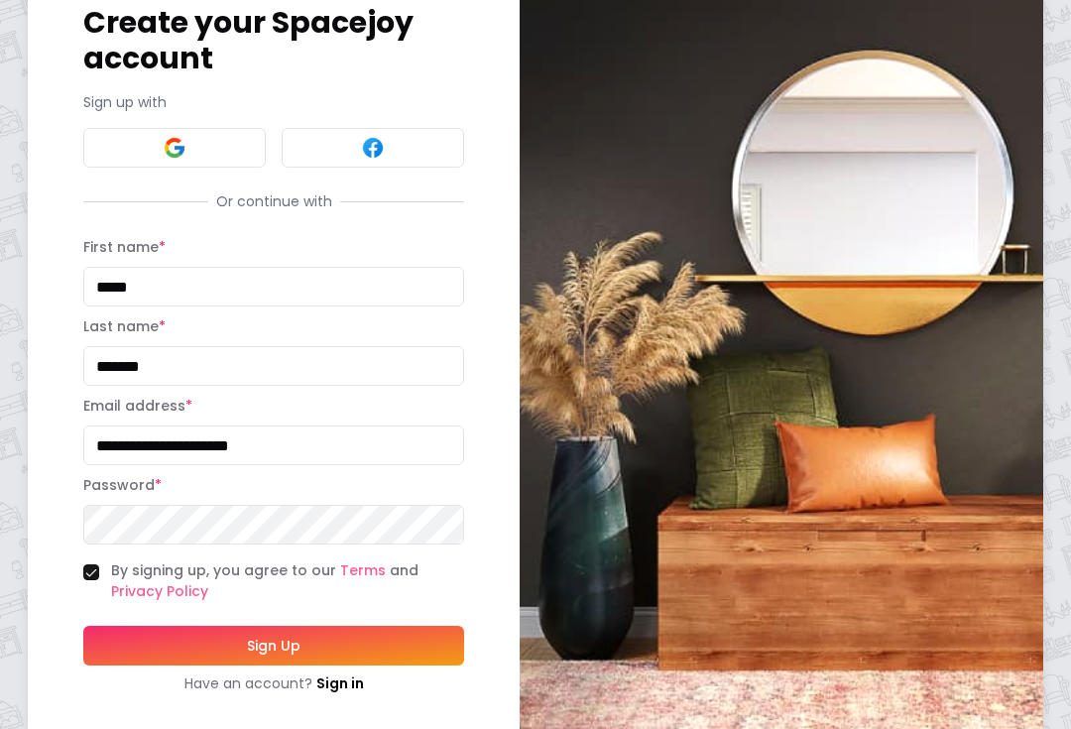
click at [147, 641] on button "Sign Up" at bounding box center [273, 646] width 381 height 40
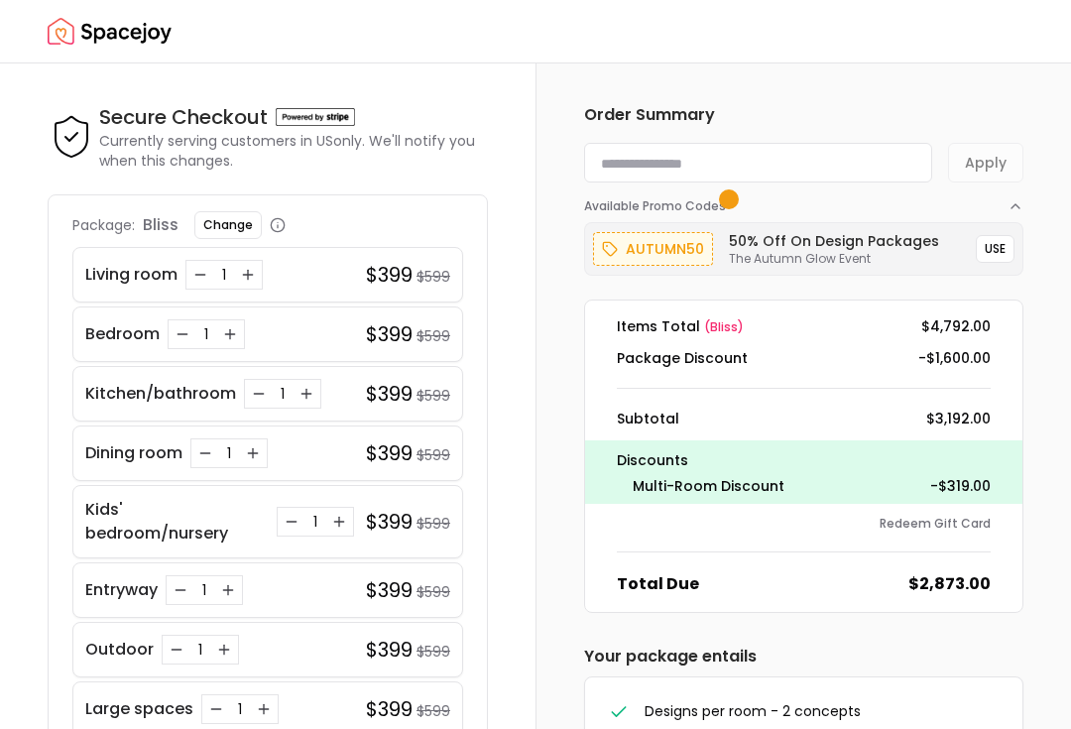
click at [231, 340] on icon "Increase quantity for Bedroom" at bounding box center [230, 334] width 16 height 16
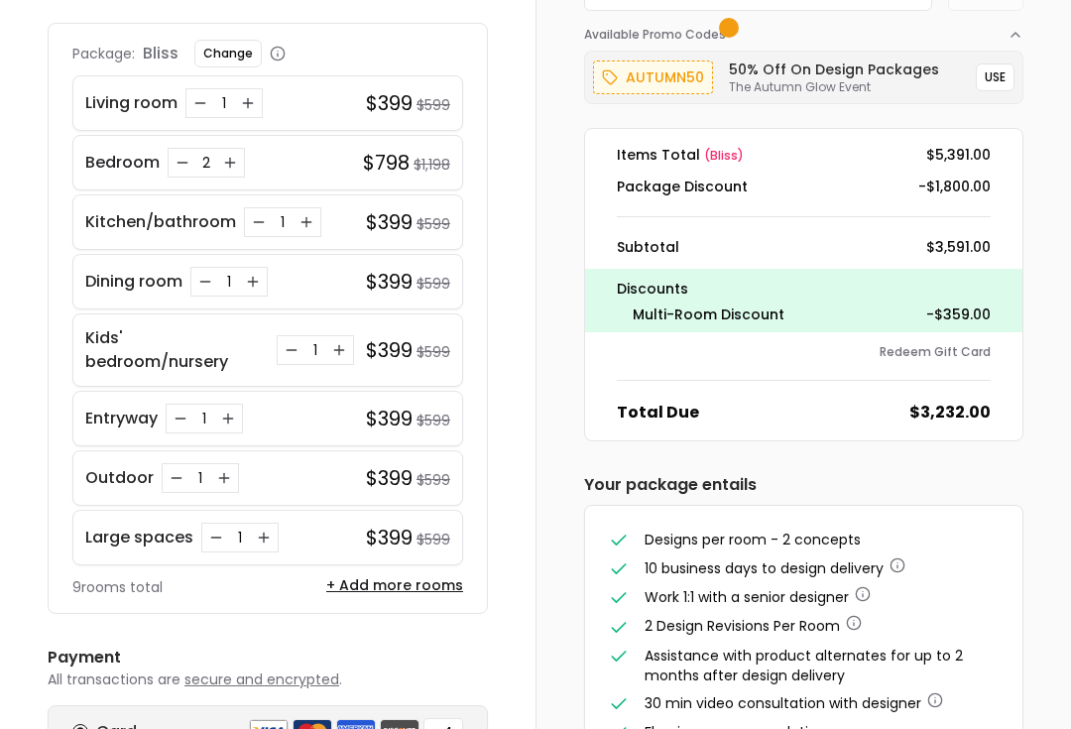
scroll to position [172, 0]
click at [994, 71] on button "USE" at bounding box center [995, 77] width 39 height 28
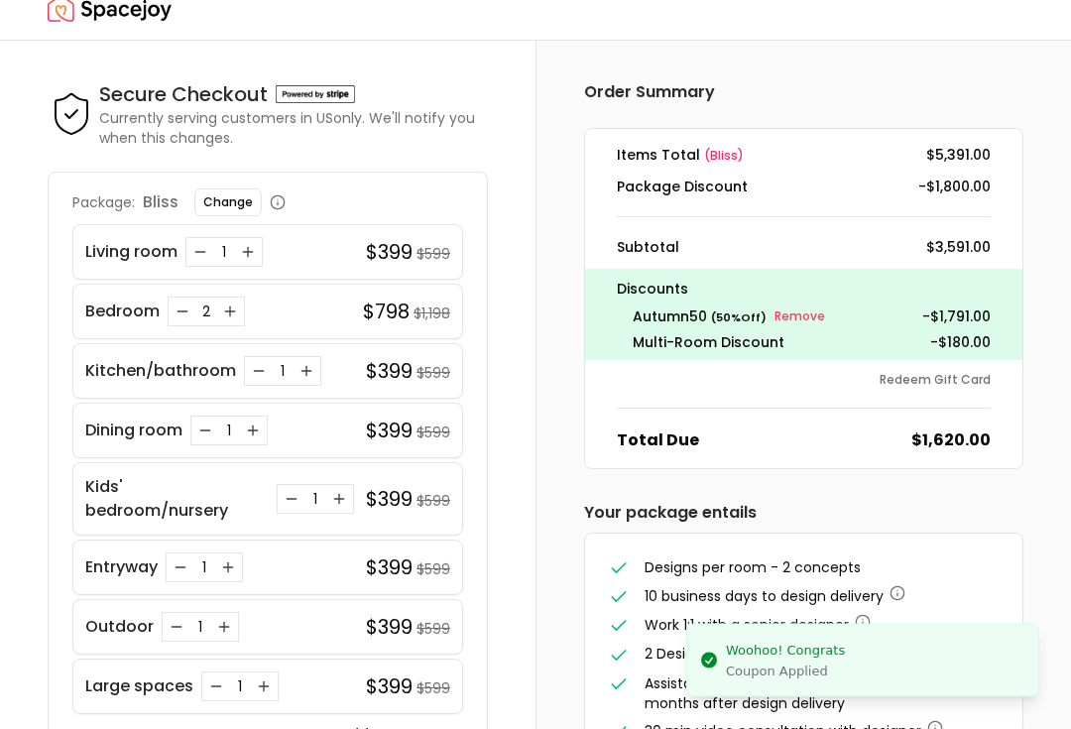
scroll to position [0, 0]
